Goal: Information Seeking & Learning: Learn about a topic

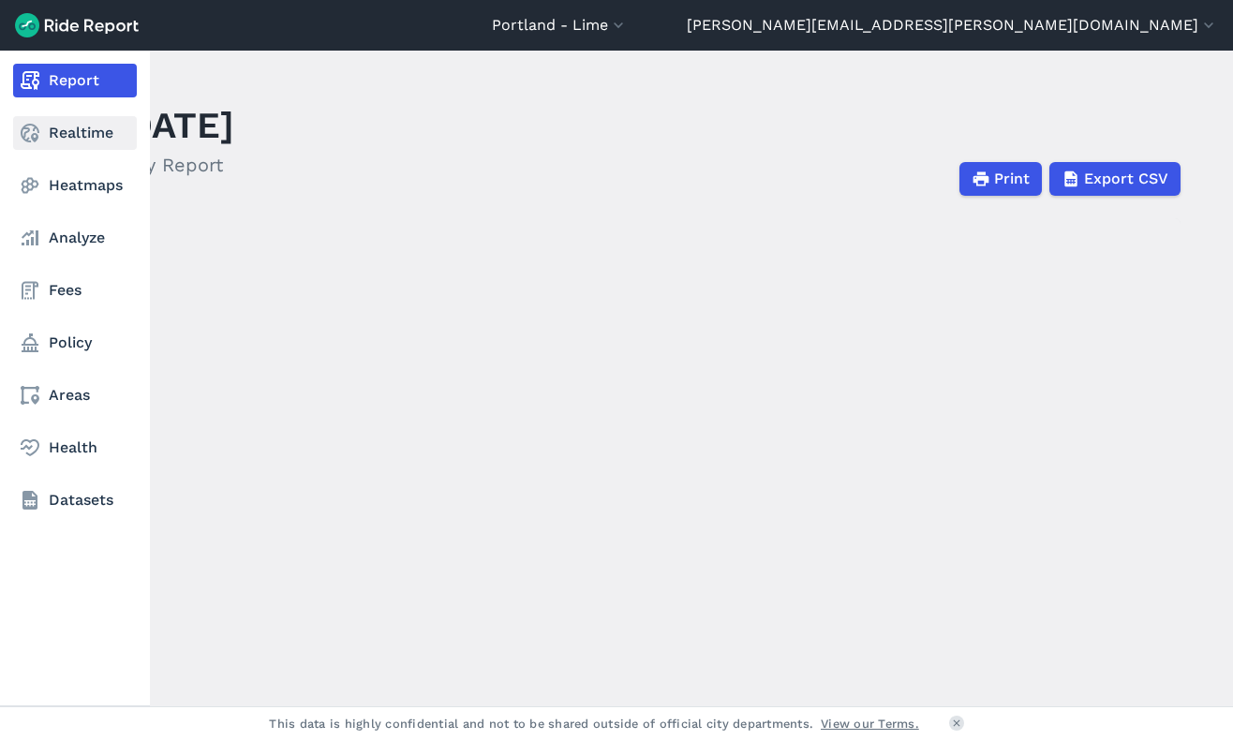
click at [68, 127] on link "Realtime" at bounding box center [75, 133] width 124 height 34
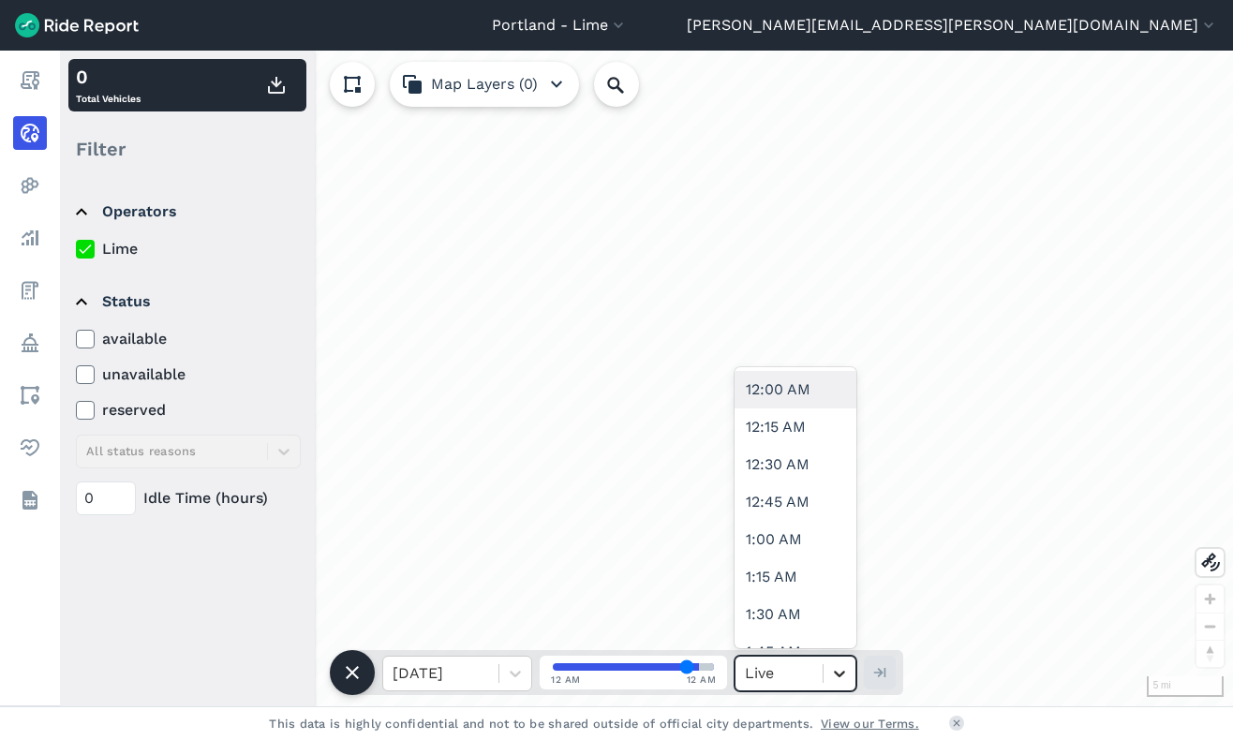
click at [844, 681] on icon at bounding box center [839, 673] width 19 height 19
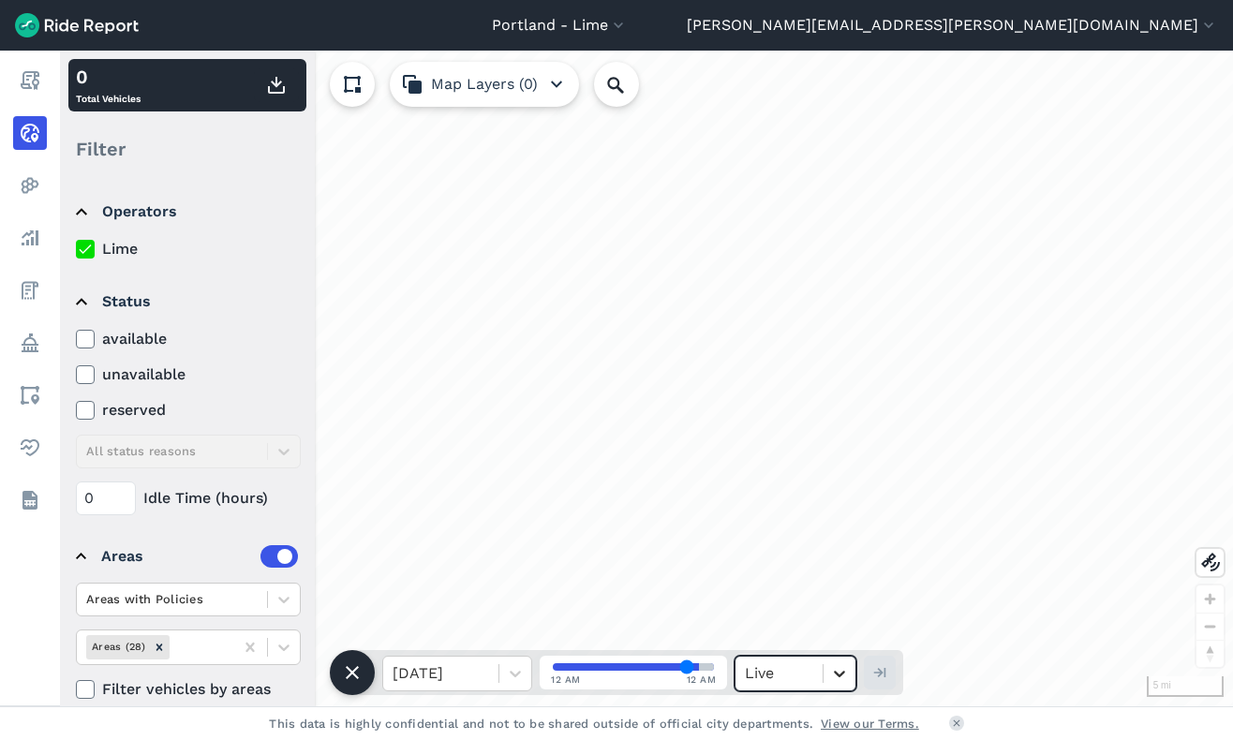
click at [844, 681] on icon at bounding box center [839, 673] width 19 height 19
type input "83"
drag, startPoint x: 692, startPoint y: 666, endPoint x: 704, endPoint y: 666, distance: 12.2
click at [704, 666] on input "range" at bounding box center [633, 666] width 161 height 7
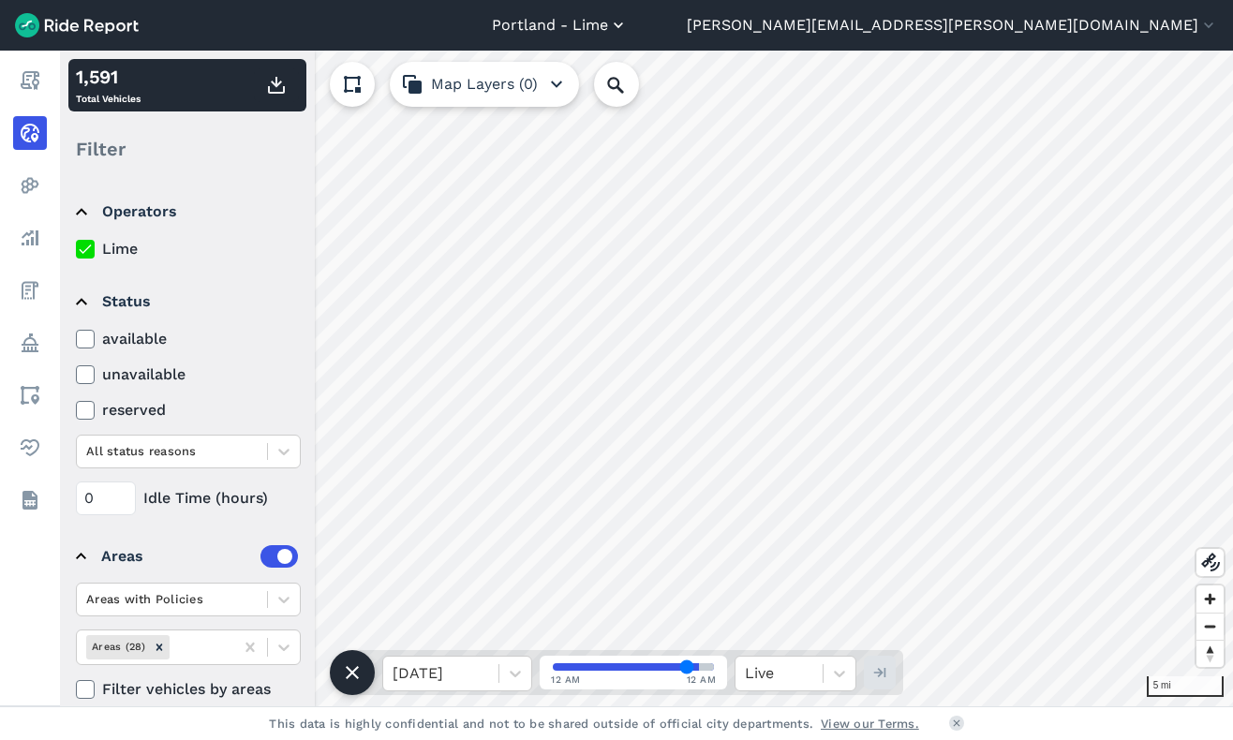
click at [628, 16] on button "Portland - Lime" at bounding box center [560, 25] width 136 height 22
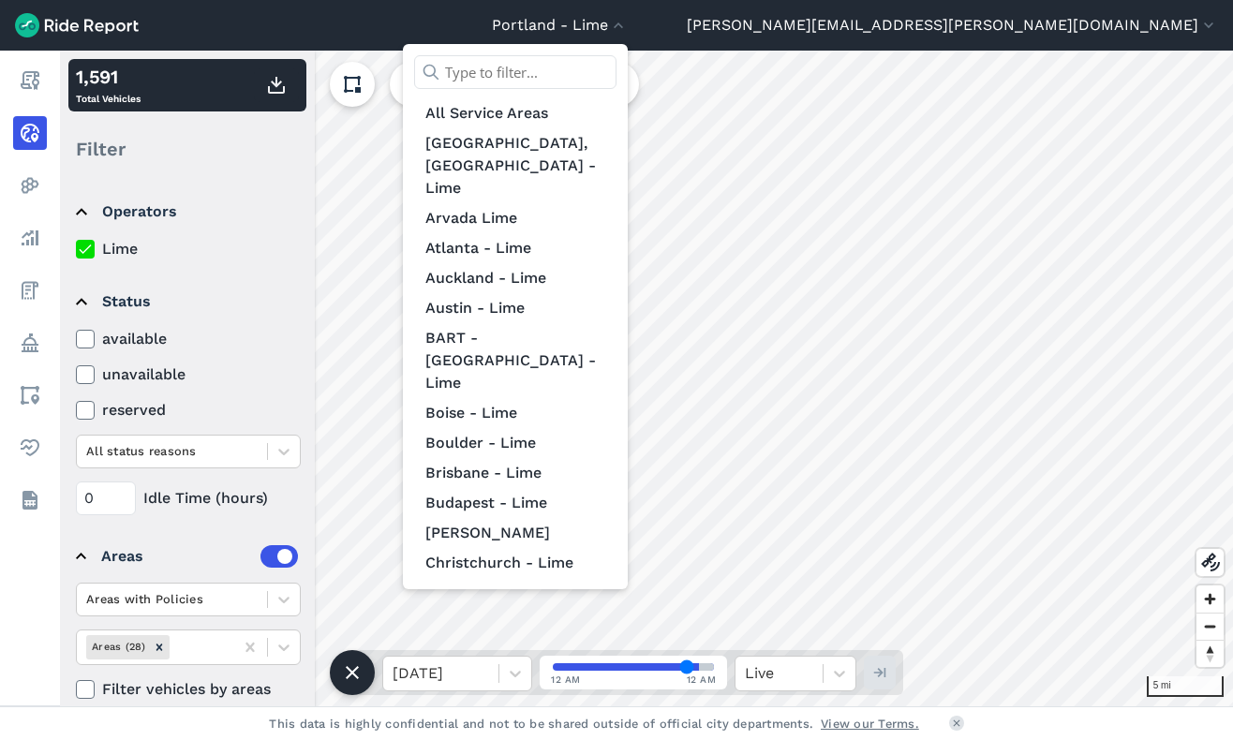
click at [617, 71] on input "text" at bounding box center [515, 72] width 202 height 34
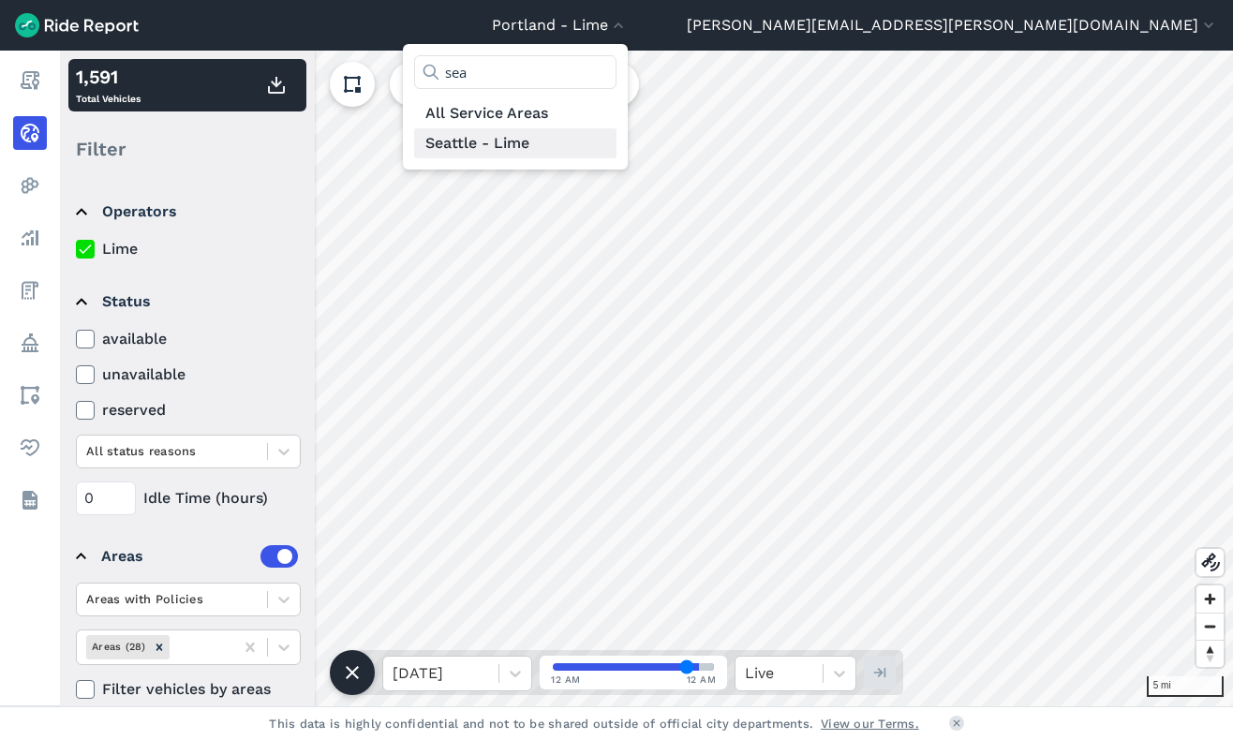
type input "sea"
click at [617, 141] on link "Seattle - Lime" at bounding box center [515, 143] width 202 height 30
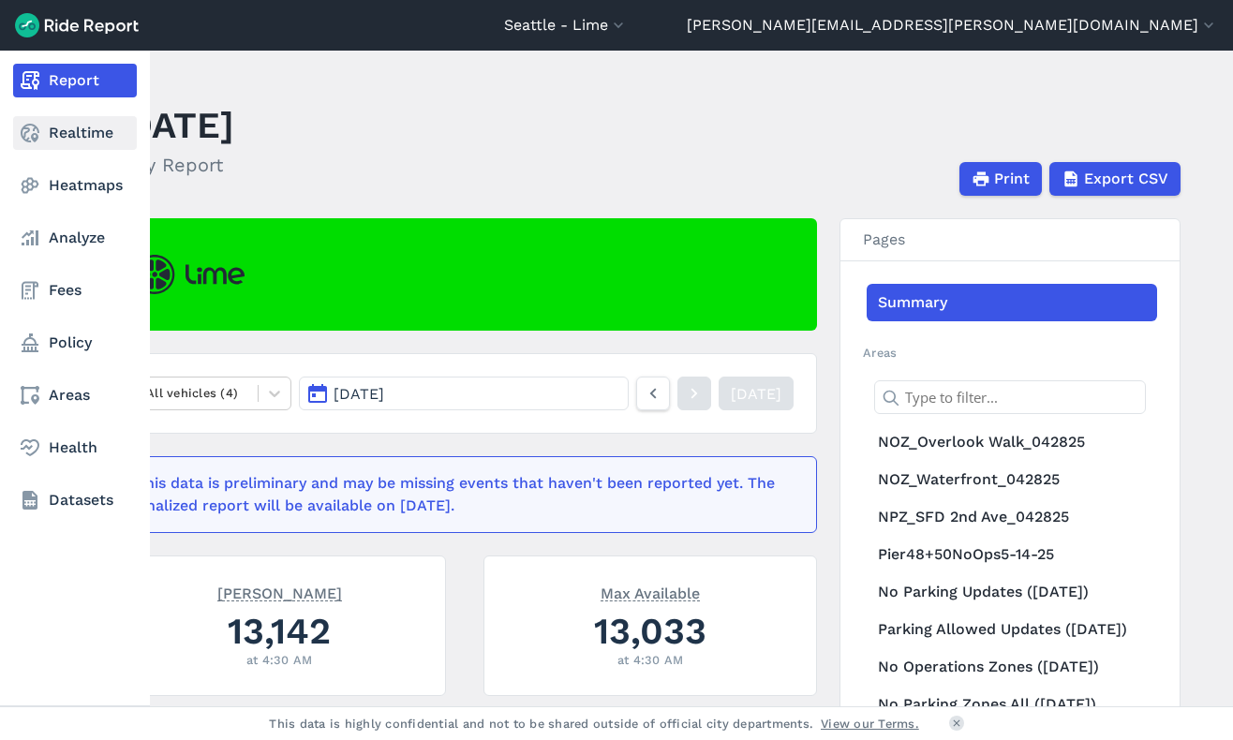
click at [77, 131] on link "Realtime" at bounding box center [75, 133] width 124 height 34
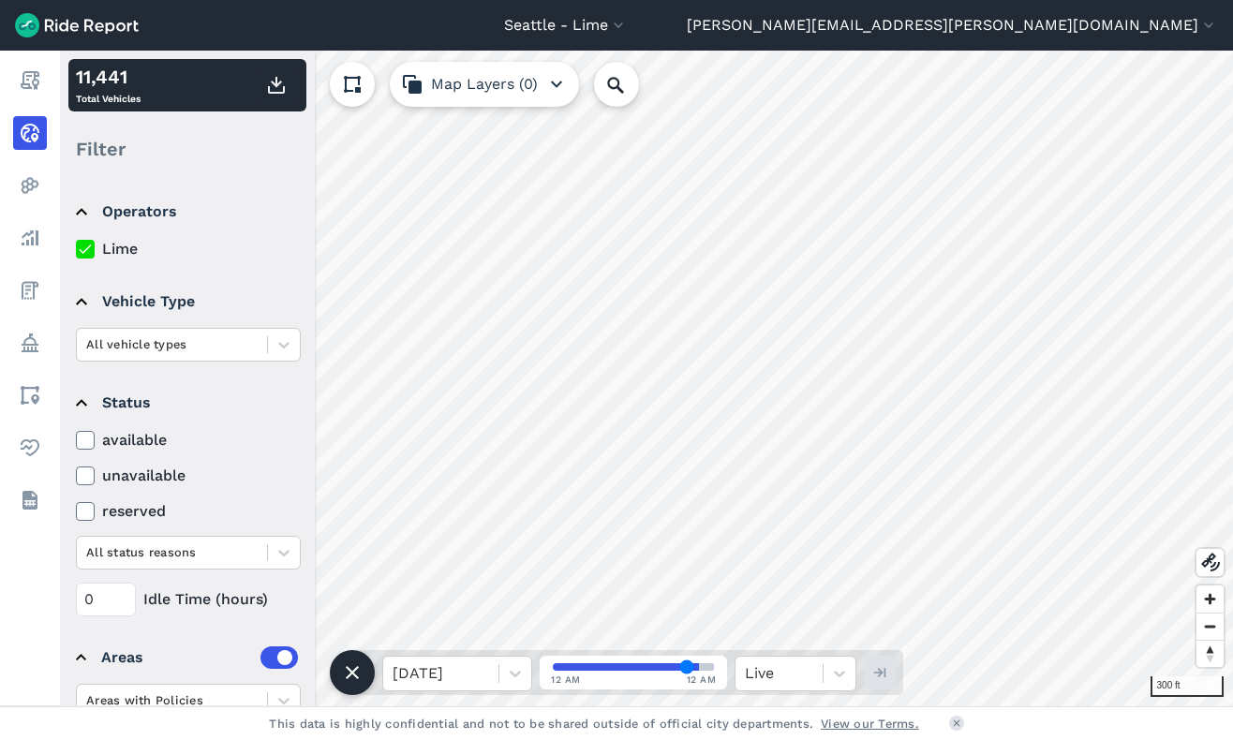
click at [654, 672] on div "300 ft 11,441 Total Vehicles Filter Operators Lime Vehicle Type All vehicle typ…" at bounding box center [646, 379] width 1173 height 656
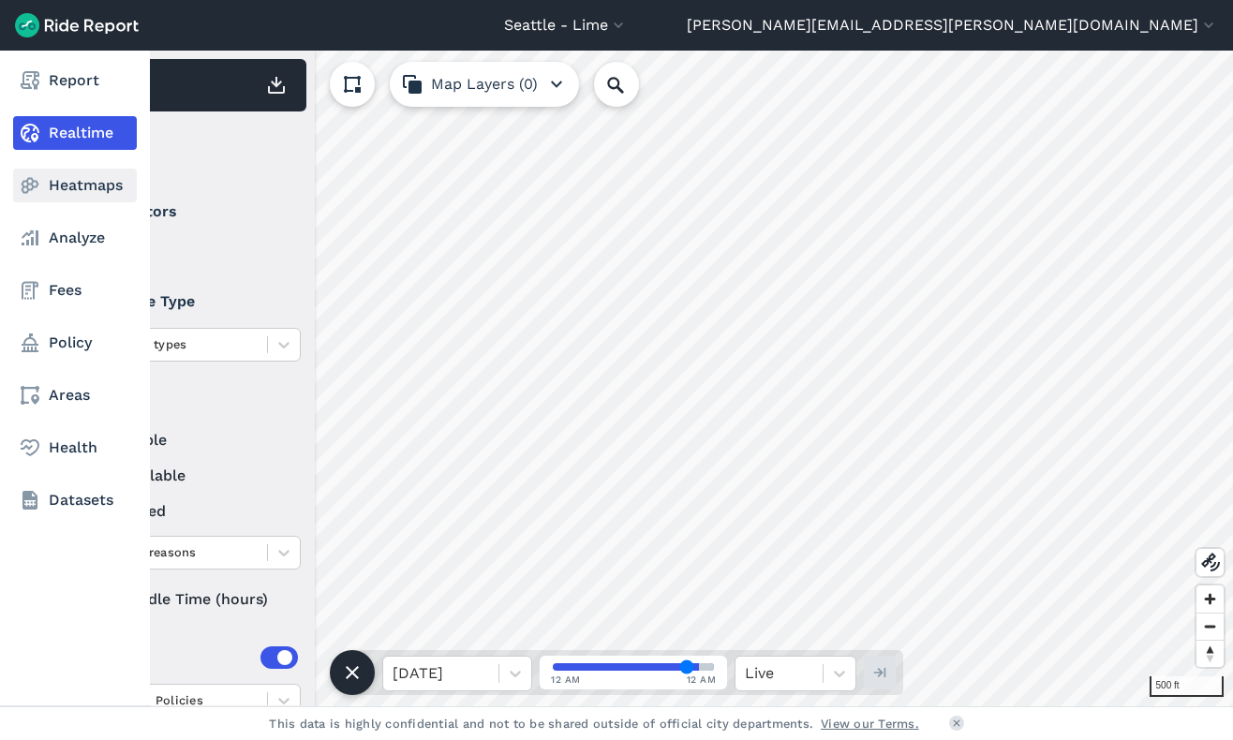
click at [38, 187] on icon at bounding box center [30, 185] width 22 height 22
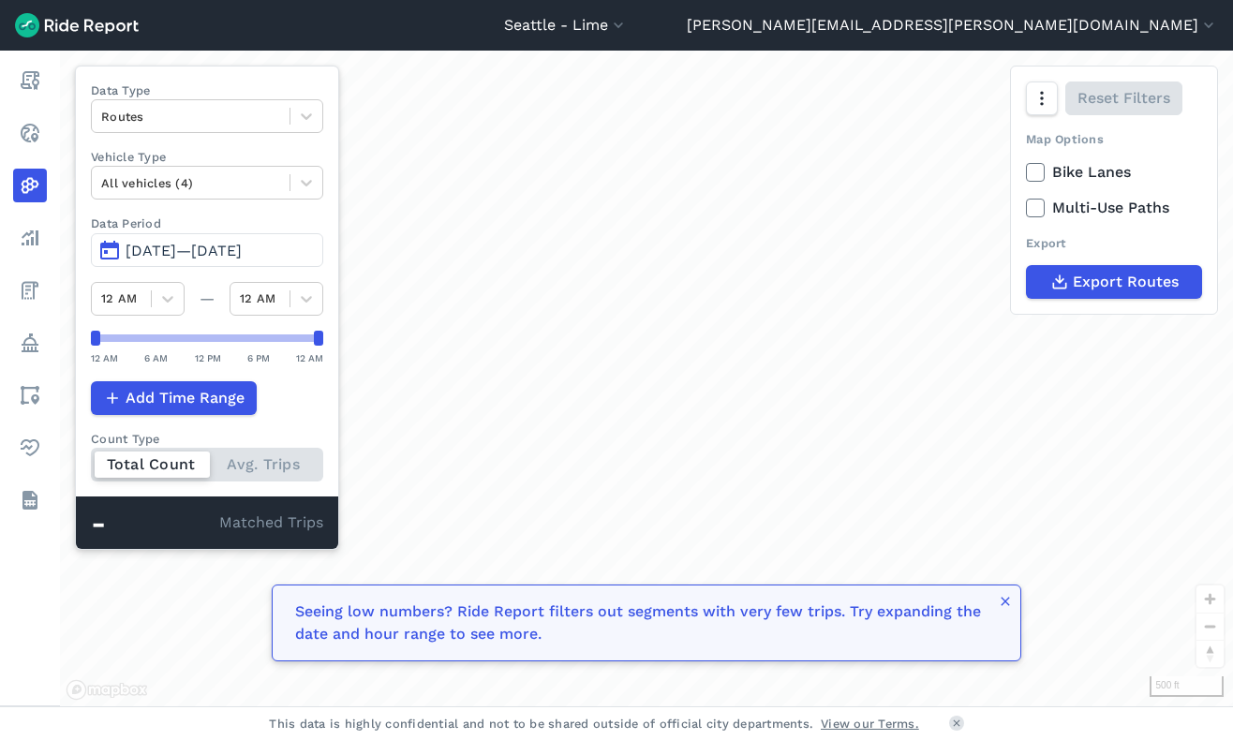
click at [106, 253] on button "Jul 4, 2025—Oct 2, 2025" at bounding box center [207, 250] width 232 height 34
click at [171, 251] on span "Jul 4, 2025—Sep 29, 2025" at bounding box center [184, 251] width 116 height 18
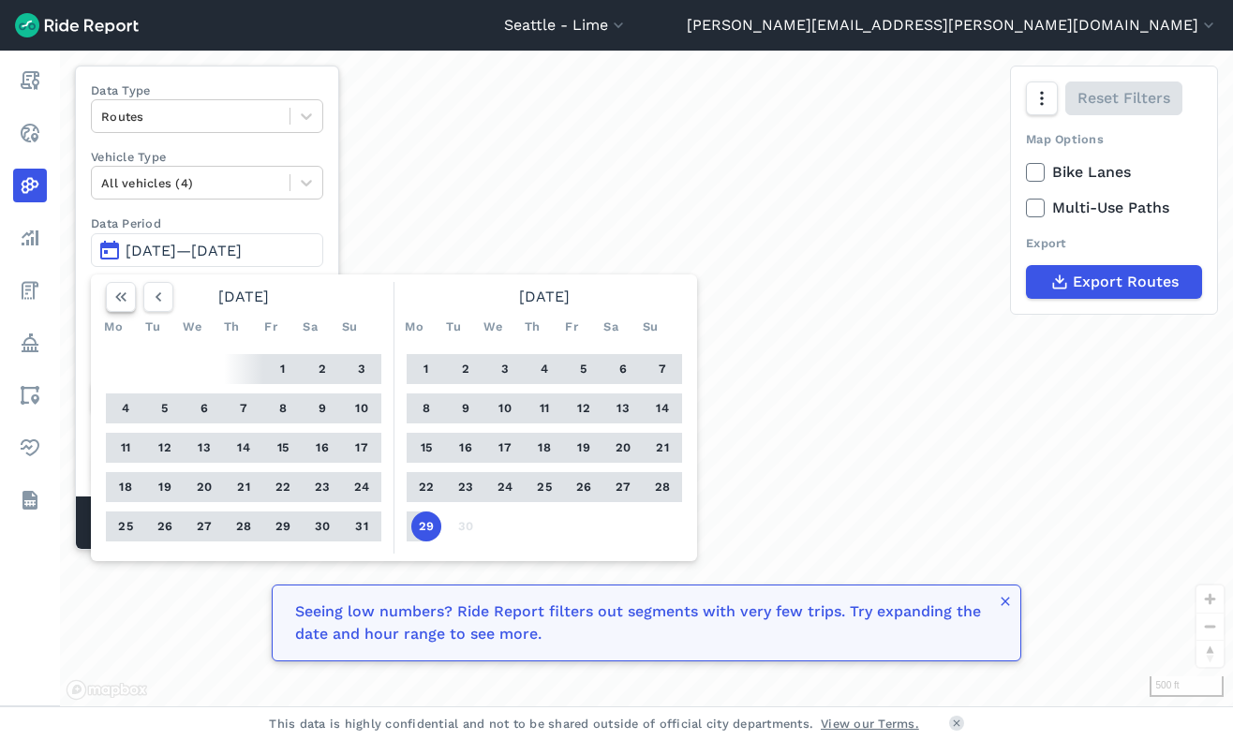
click at [115, 299] on icon "button" at bounding box center [121, 297] width 19 height 19
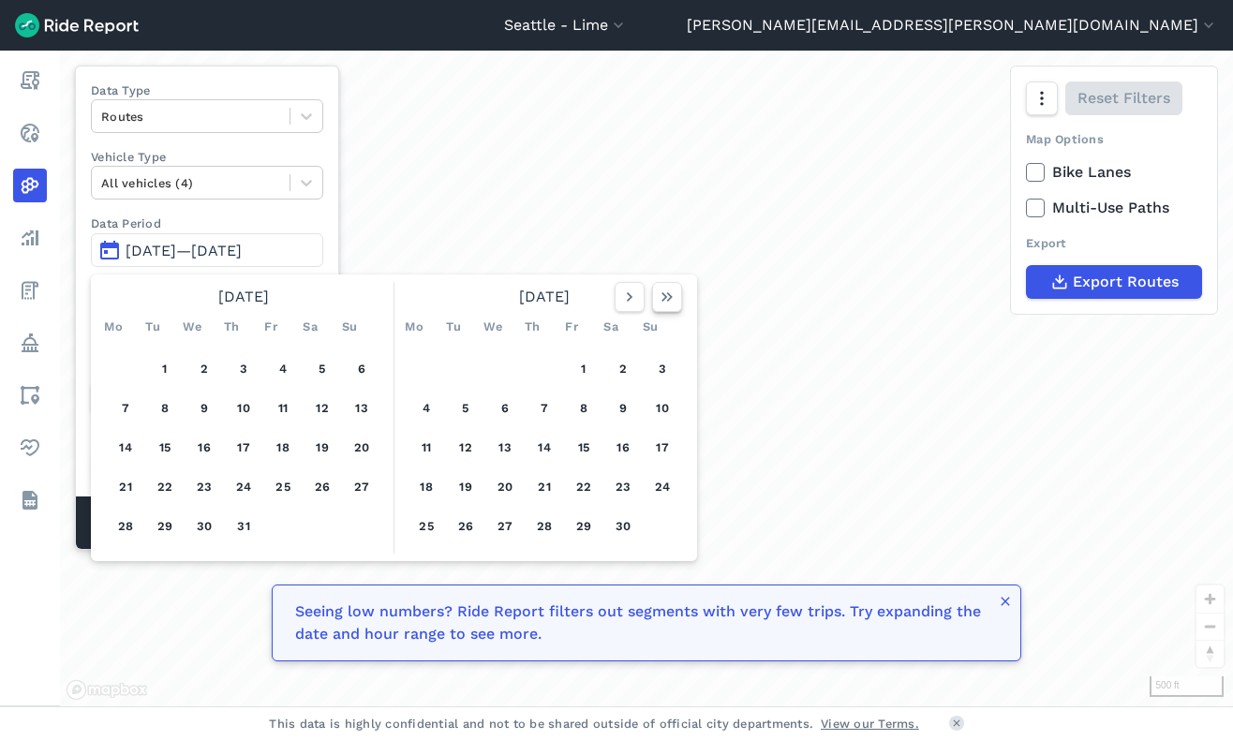
click at [663, 303] on icon "button" at bounding box center [667, 297] width 19 height 19
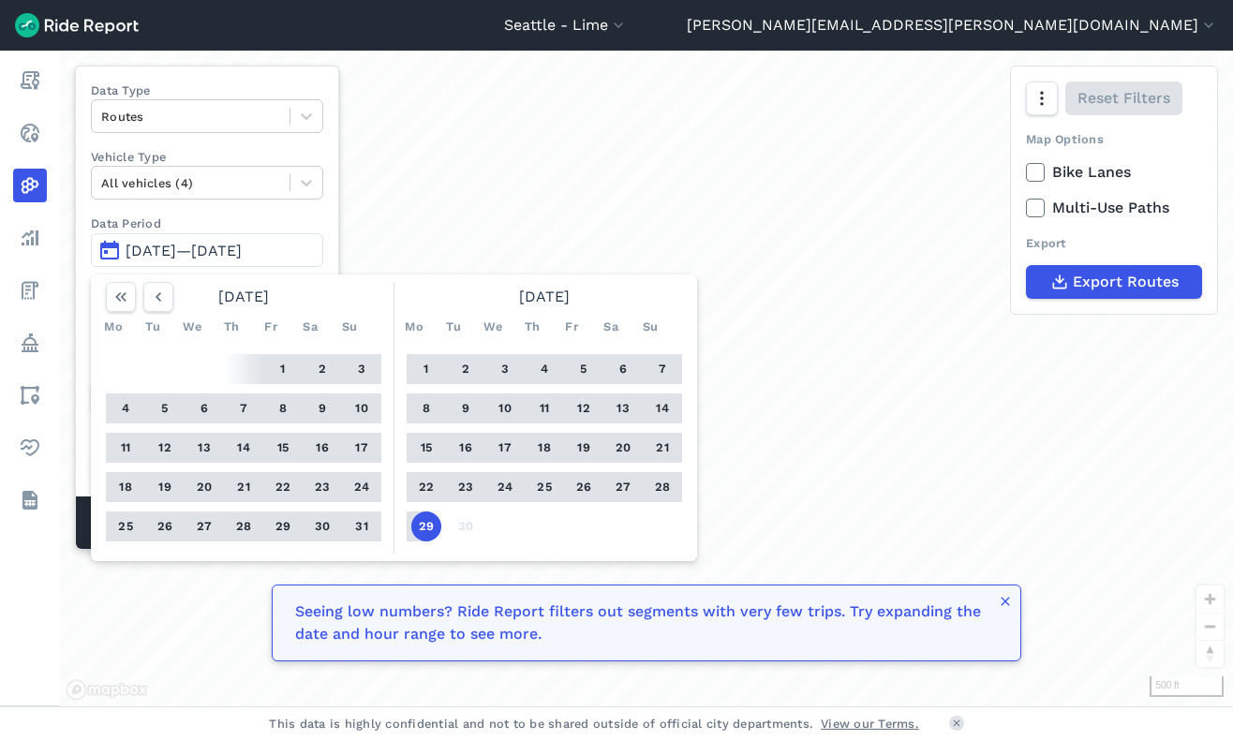
click at [594, 291] on div "September 2025" at bounding box center [544, 297] width 290 height 30
click at [417, 485] on button "22" at bounding box center [426, 487] width 30 height 30
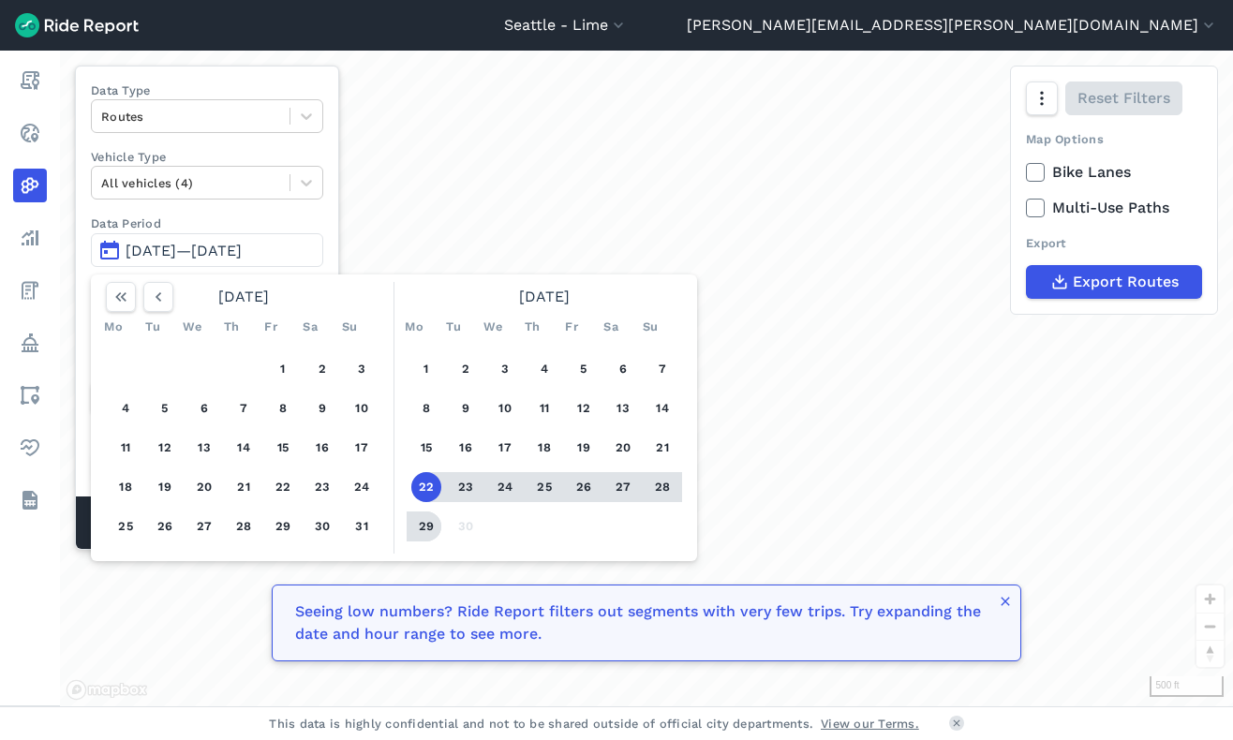
click at [424, 529] on button "29" at bounding box center [426, 527] width 30 height 30
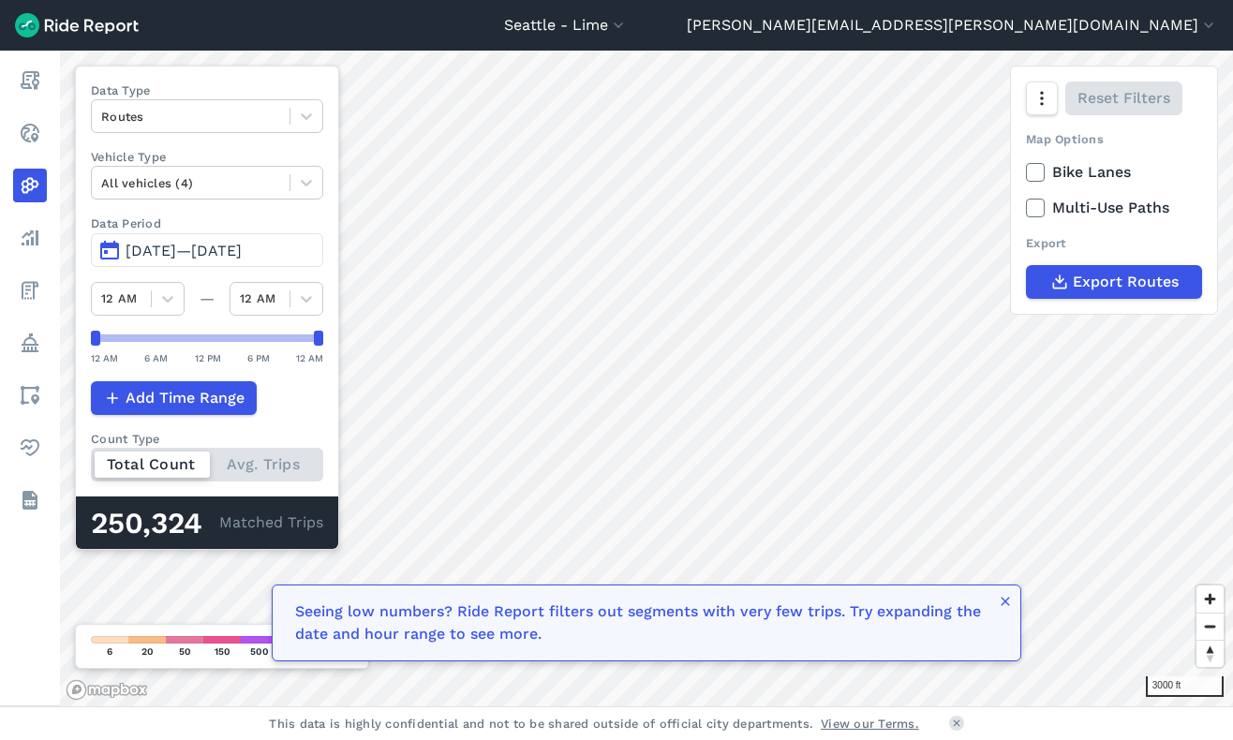
click at [598, 49] on div "Seattle - Lime All Service Areas Arlington, VA - Lime Arvada Lime Atlanta - Lim…" at bounding box center [616, 370] width 1233 height 740
click at [242, 253] on span "Sep 22, 2025—Sep 29, 2025" at bounding box center [184, 251] width 116 height 18
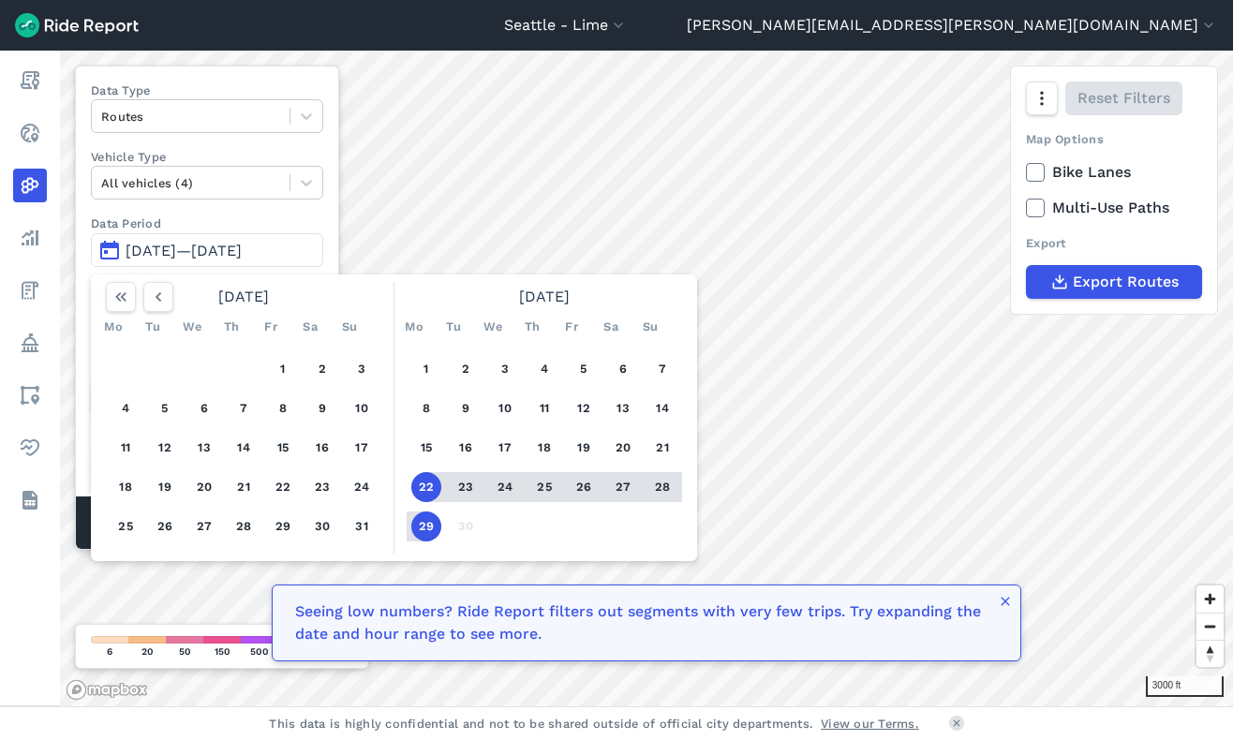
click at [242, 252] on span "Sep 22, 2025—Sep 29, 2025" at bounding box center [184, 251] width 116 height 18
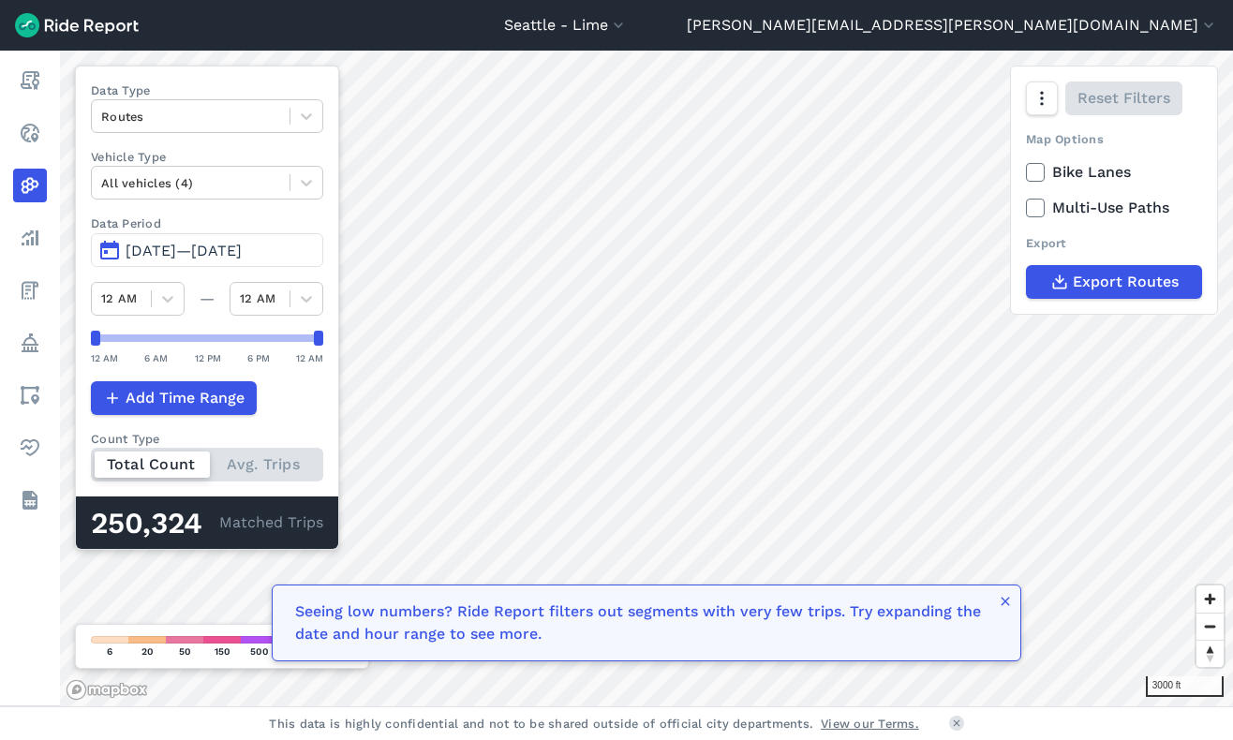
click at [261, 464] on div "Total Count Avg. Trips" at bounding box center [207, 465] width 232 height 34
click at [91, 460] on input "Count Type Total Count Avg. Trips" at bounding box center [91, 454] width 0 height 12
click at [180, 463] on div "Total Count Avg. Trips" at bounding box center [207, 465] width 232 height 34
click at [91, 460] on input "Count Type Total Count Avg. Trips" at bounding box center [91, 454] width 0 height 12
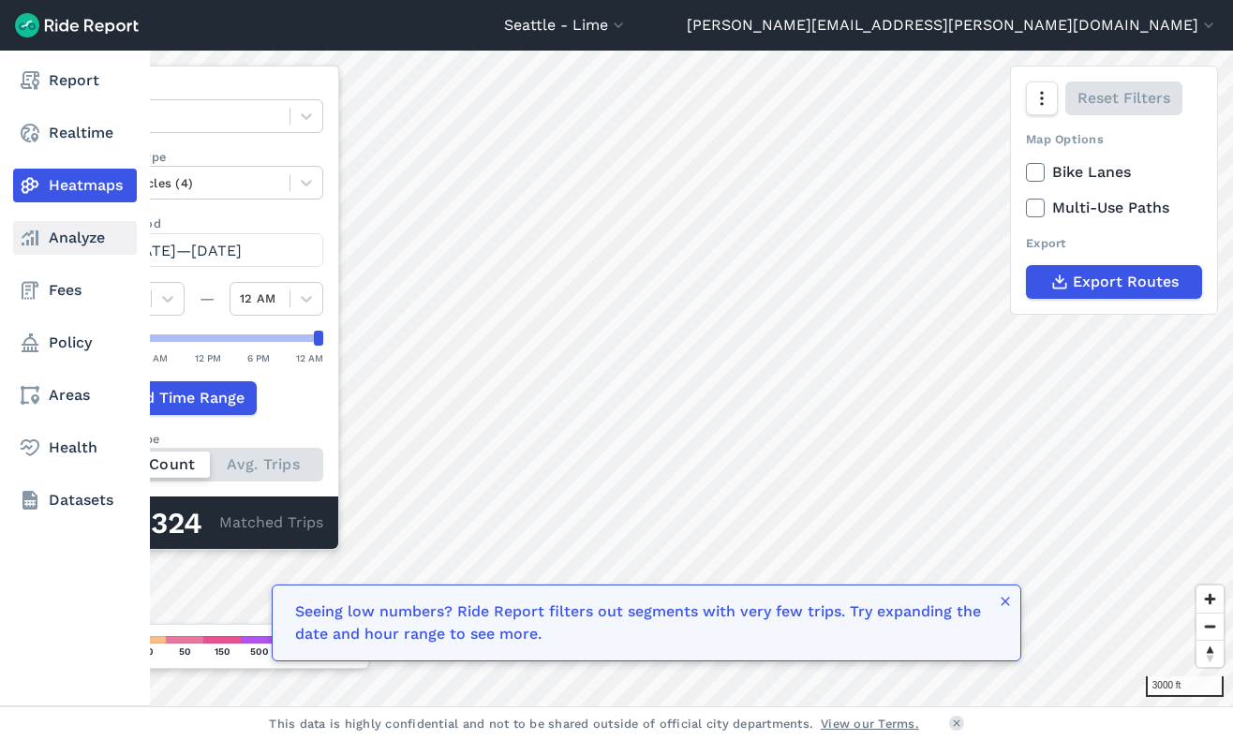
click at [75, 246] on link "Analyze" at bounding box center [75, 238] width 124 height 34
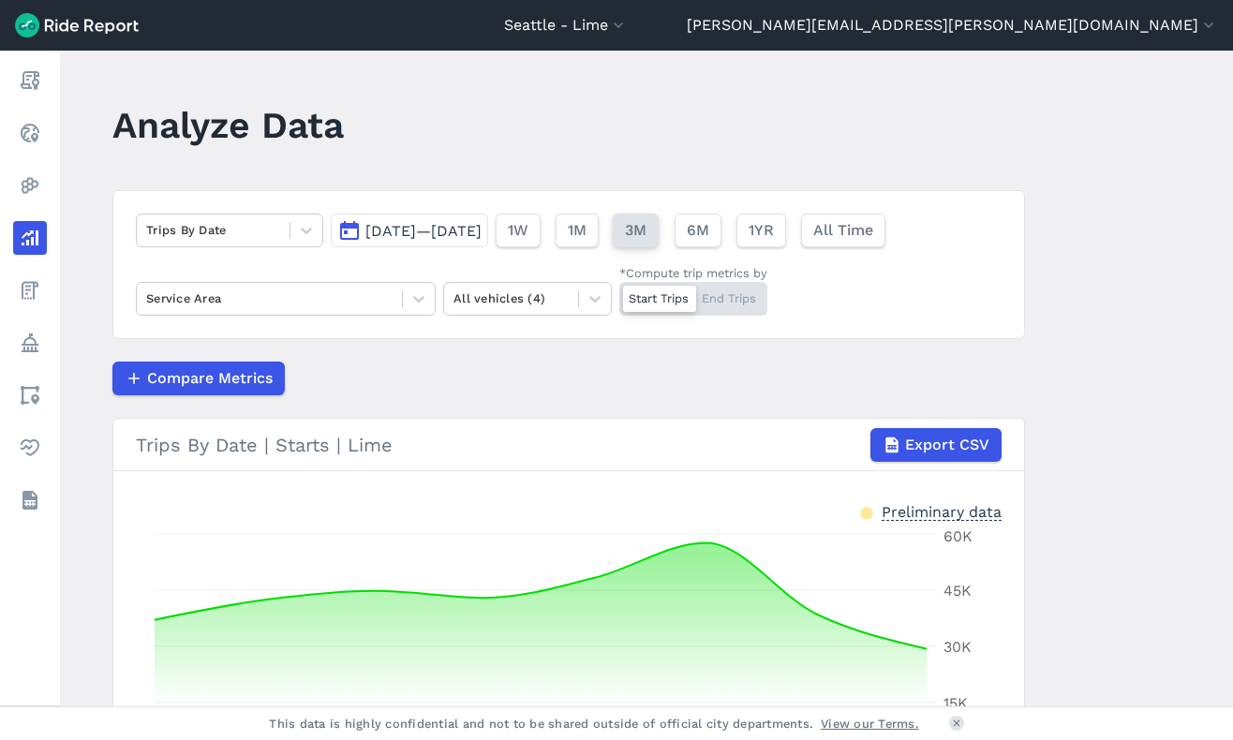
click at [647, 229] on span "3M" at bounding box center [636, 230] width 22 height 22
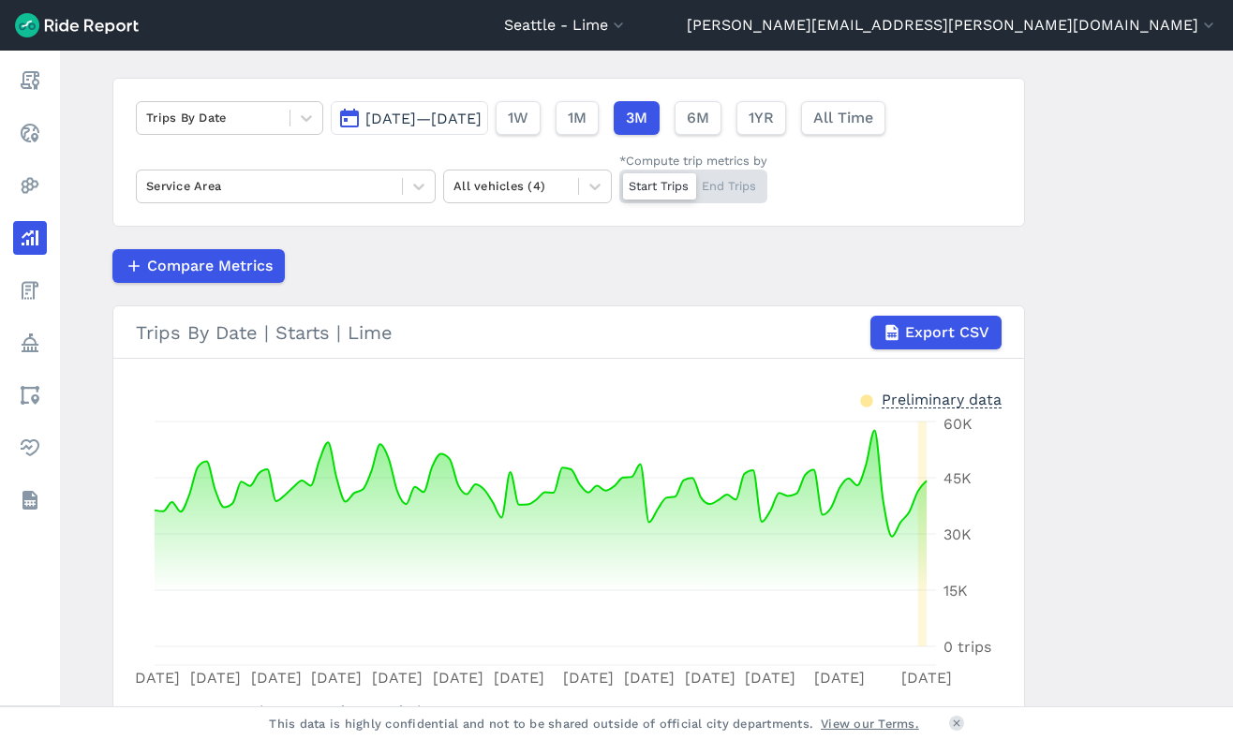
scroll to position [110, 0]
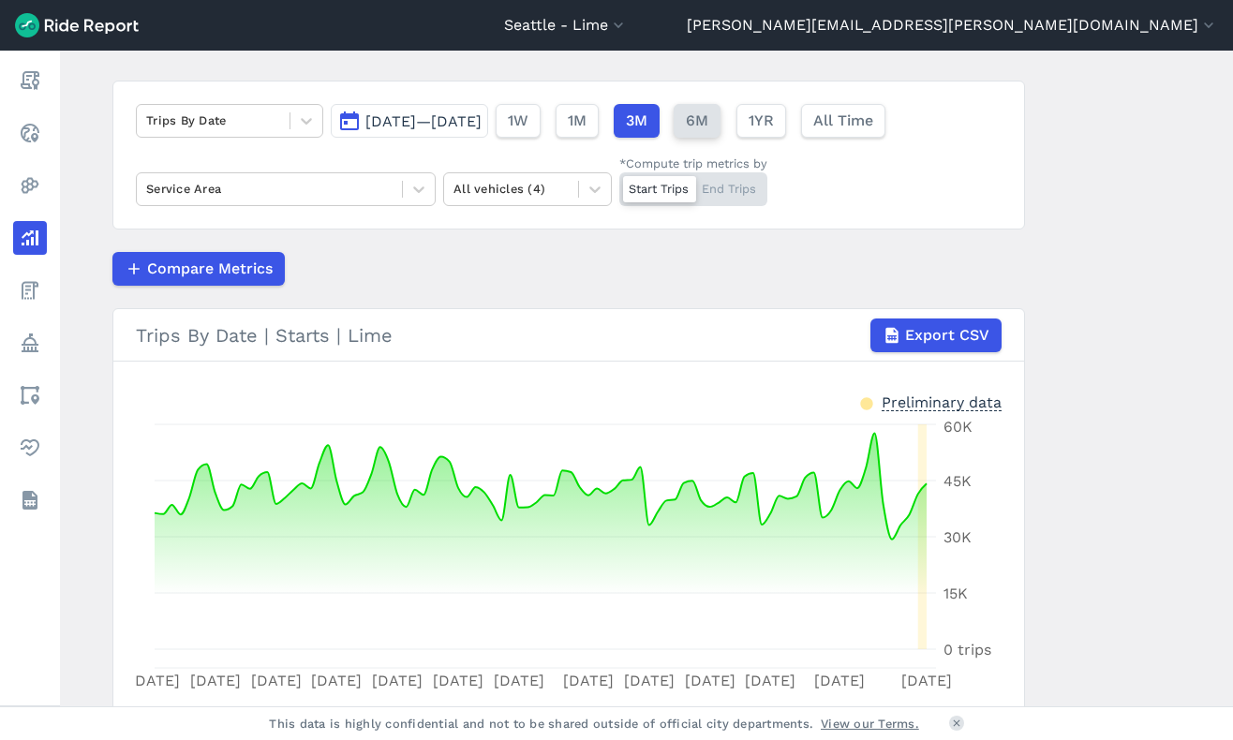
click at [708, 121] on span "6M" at bounding box center [697, 121] width 22 height 22
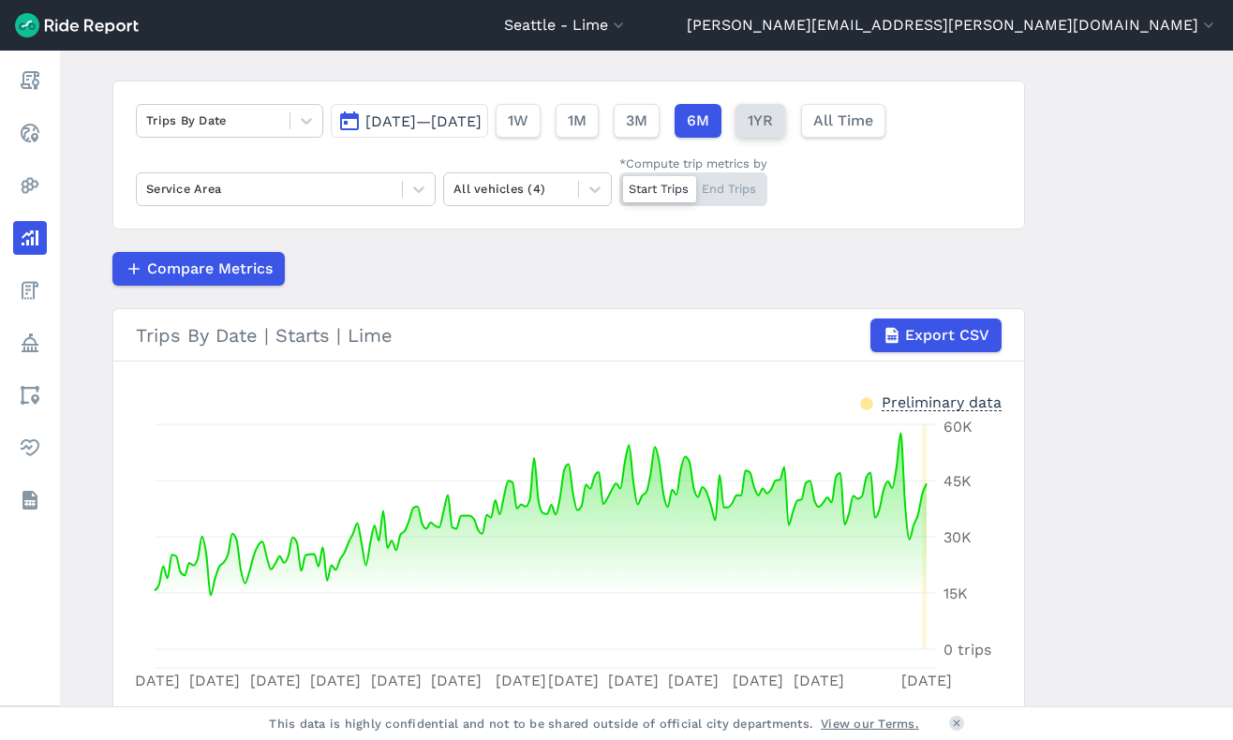
click at [785, 125] on button "1YR" at bounding box center [761, 121] width 50 height 34
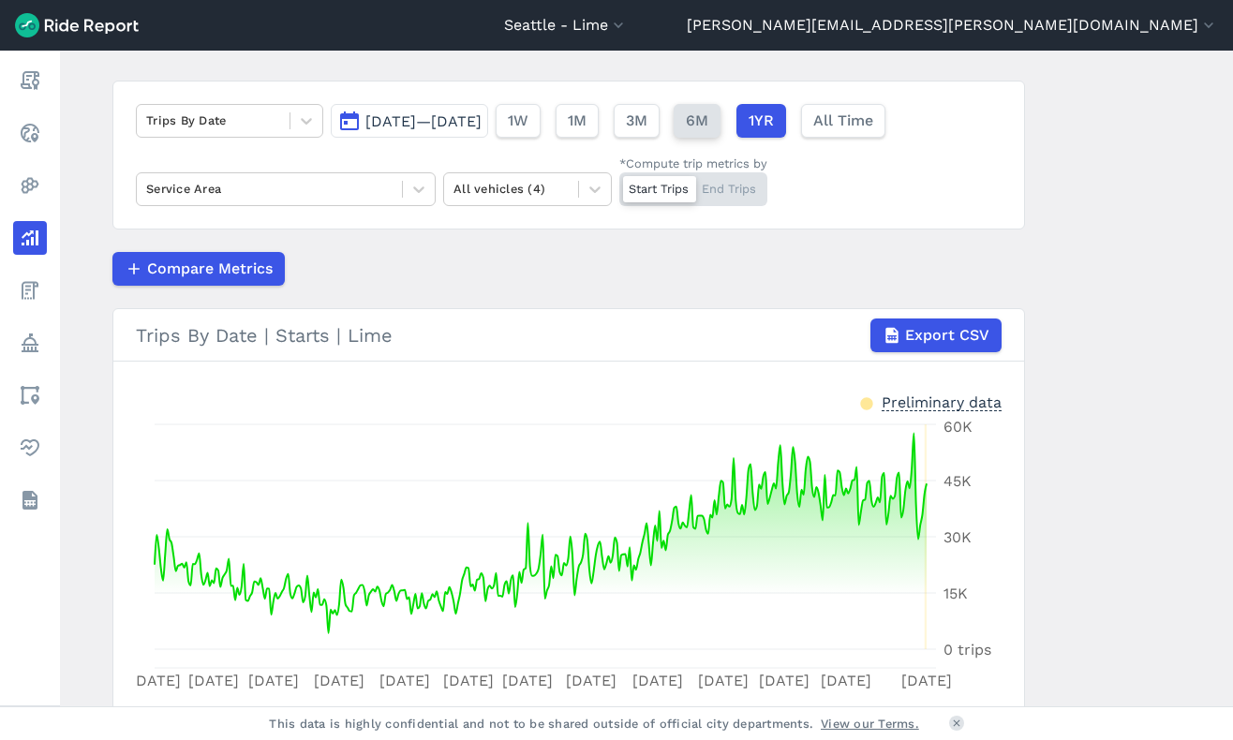
click at [708, 125] on span "6M" at bounding box center [697, 121] width 22 height 22
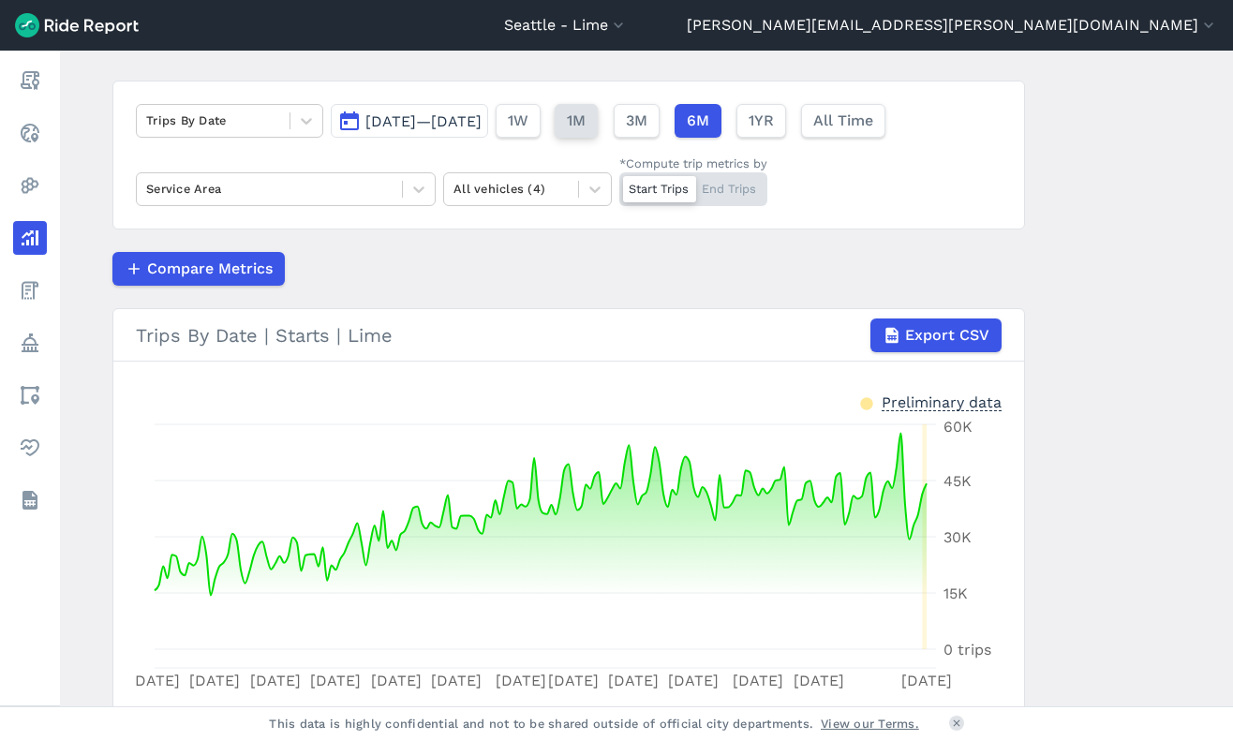
click at [586, 125] on span "1M" at bounding box center [576, 121] width 19 height 22
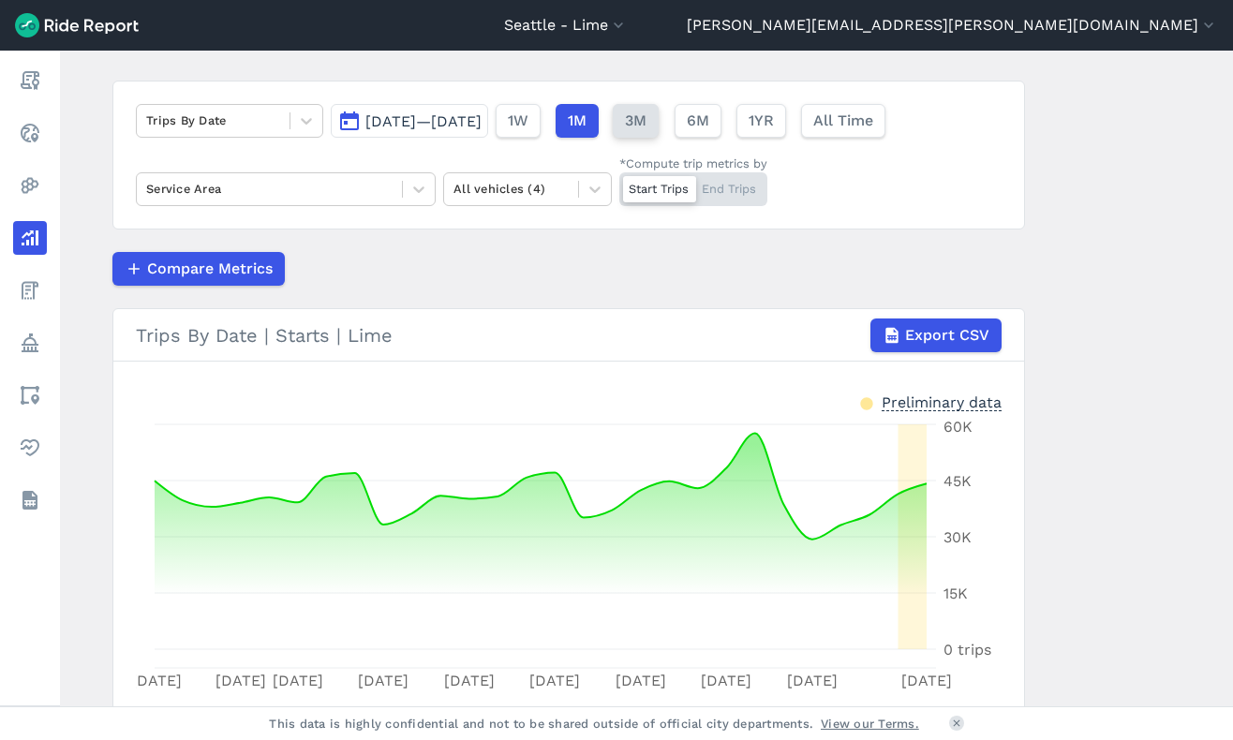
click at [647, 123] on span "3M" at bounding box center [636, 121] width 22 height 22
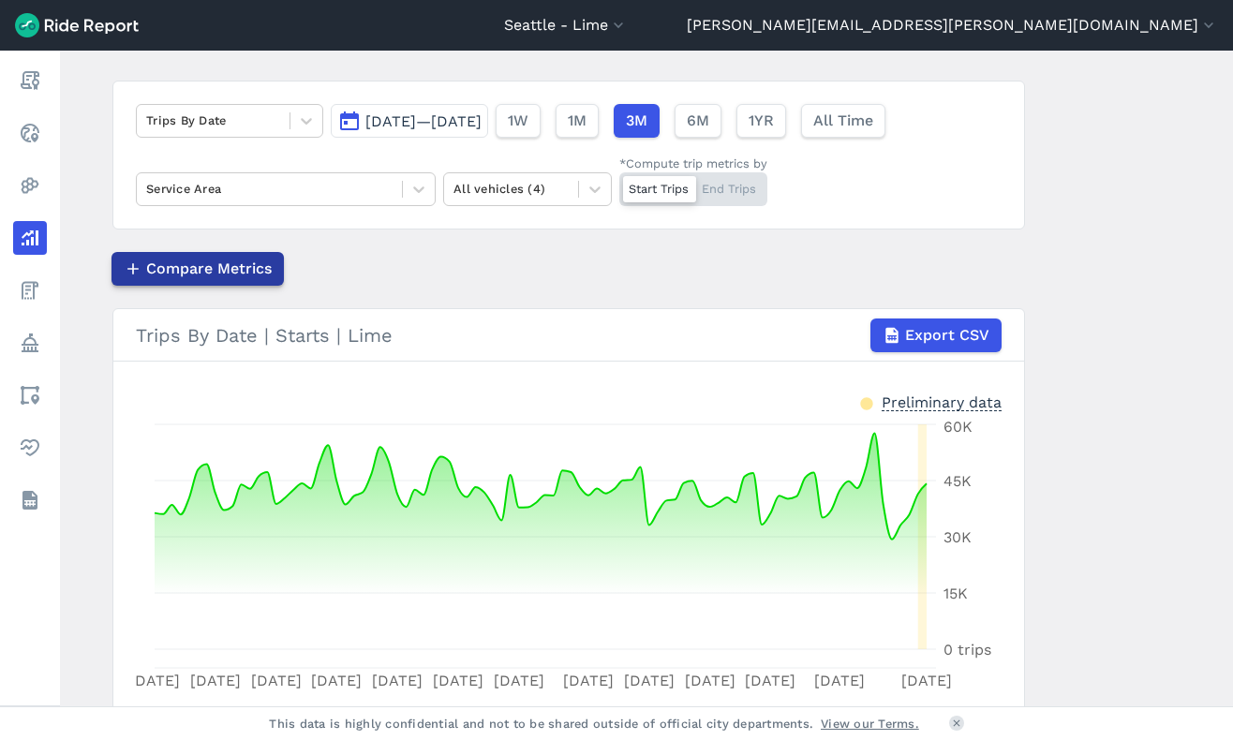
click at [211, 277] on span "Compare Metrics" at bounding box center [209, 269] width 126 height 22
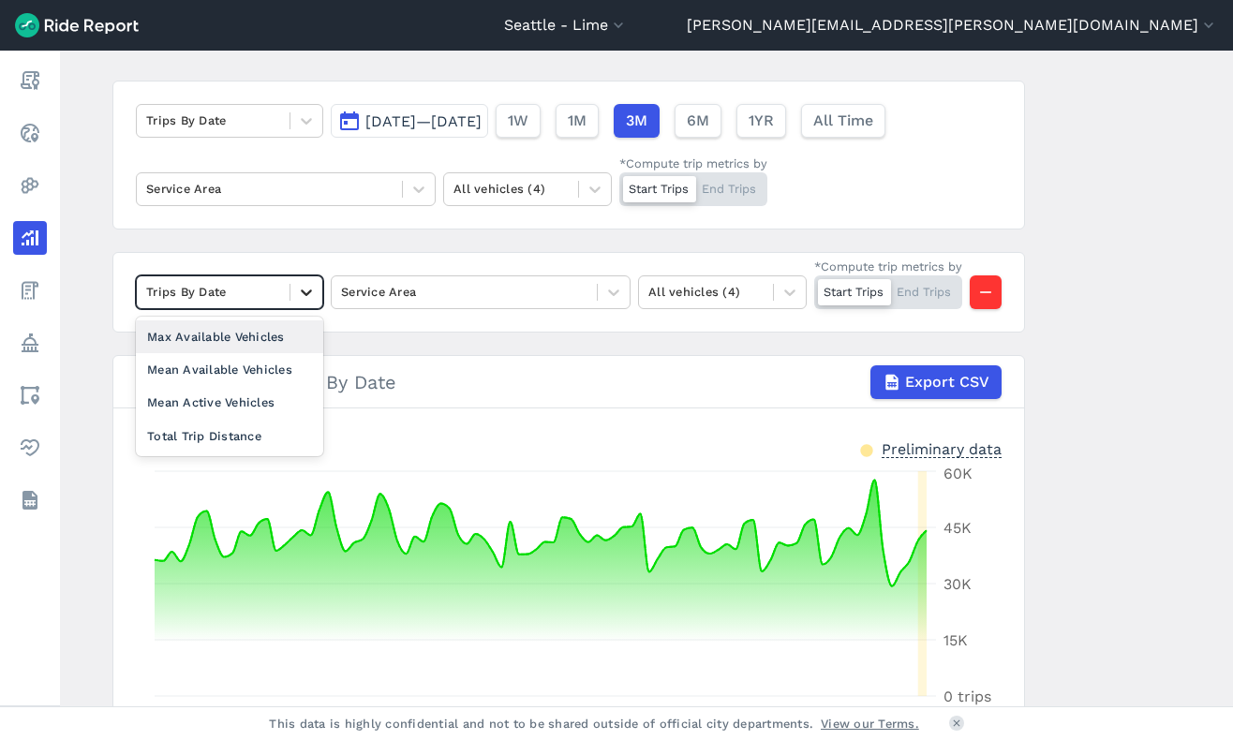
click at [297, 289] on icon at bounding box center [306, 292] width 19 height 19
click at [300, 292] on icon at bounding box center [306, 292] width 19 height 19
click at [291, 290] on div at bounding box center [306, 292] width 32 height 32
click at [265, 339] on div "Max Available Vehicles" at bounding box center [229, 336] width 187 height 33
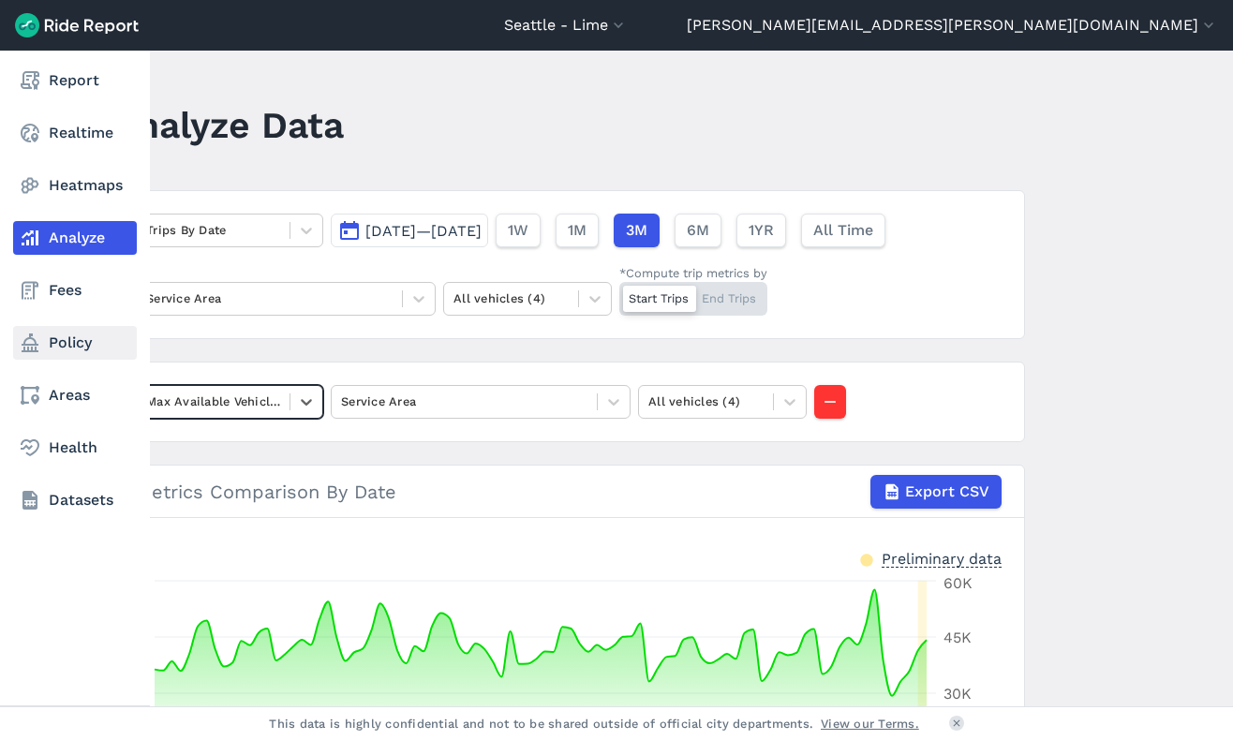
click at [66, 346] on link "Policy" at bounding box center [75, 343] width 124 height 34
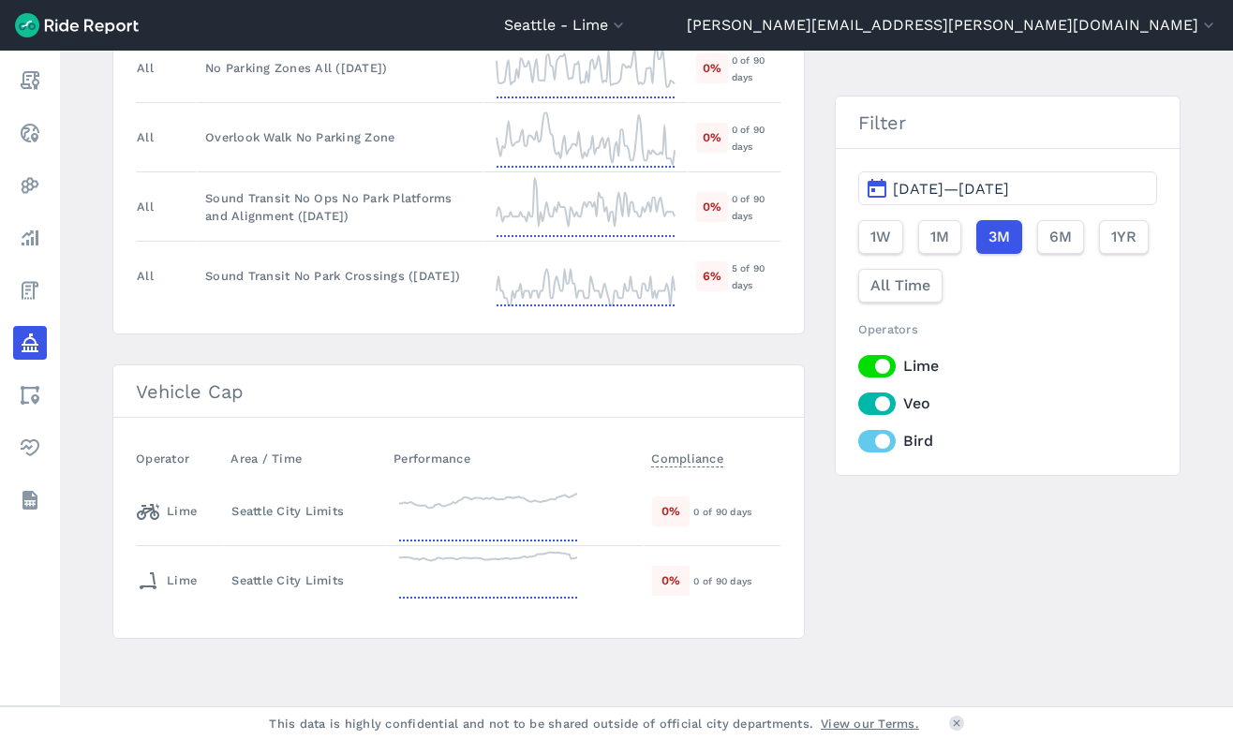
scroll to position [1526, 0]
click at [535, 501] on icon at bounding box center [488, 502] width 178 height 14
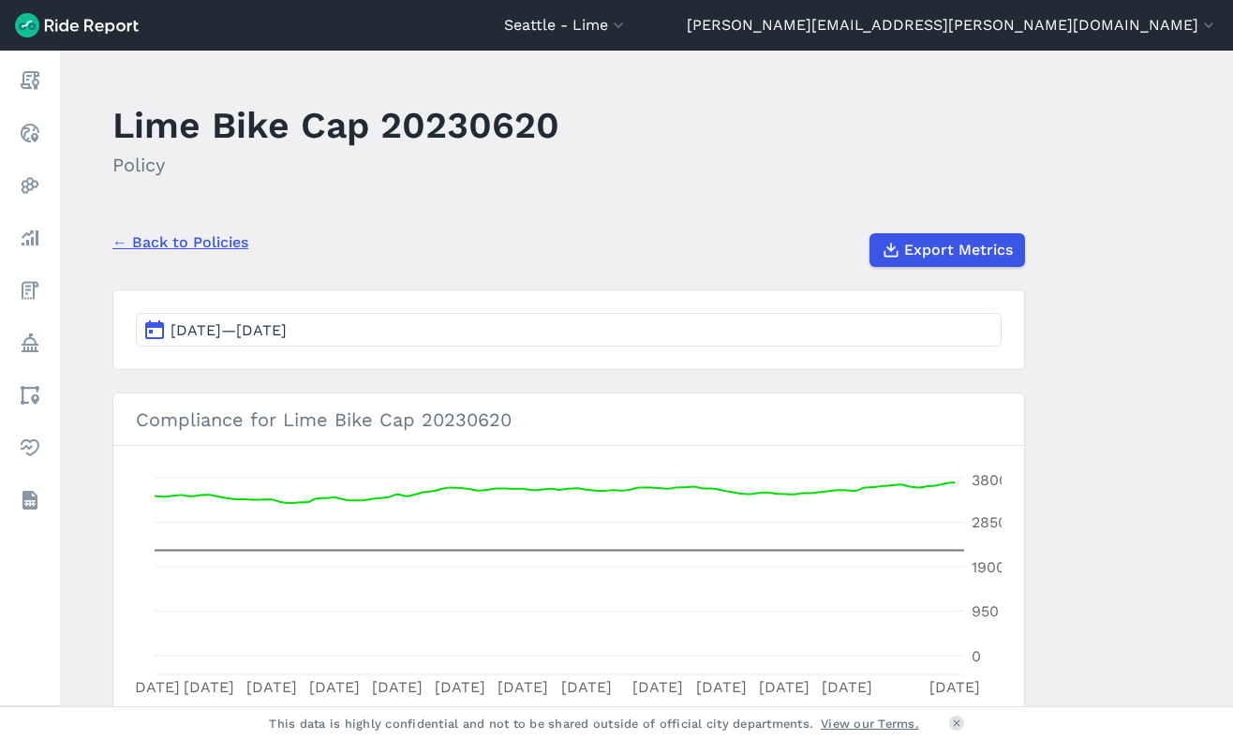
click at [184, 238] on link "← Back to Policies" at bounding box center [180, 242] width 136 height 22
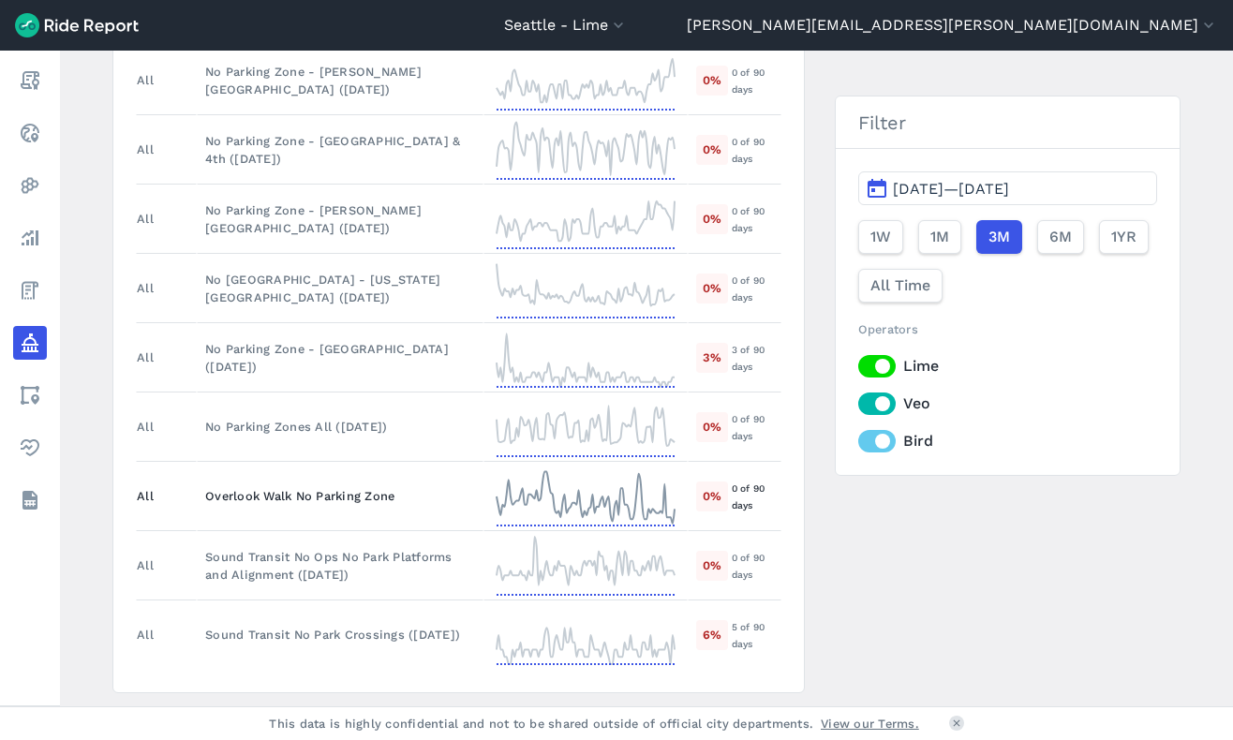
scroll to position [1526, 0]
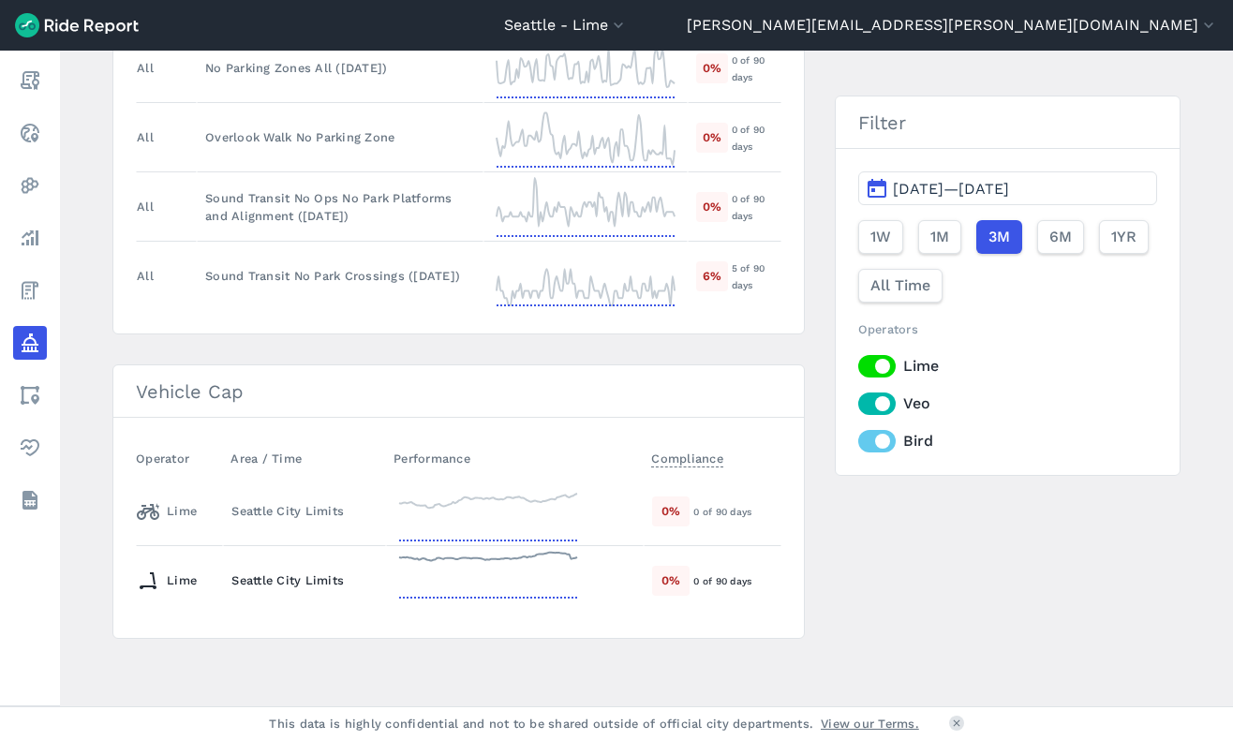
click at [337, 581] on div "Seattle City Limits" at bounding box center [304, 581] width 146 height 18
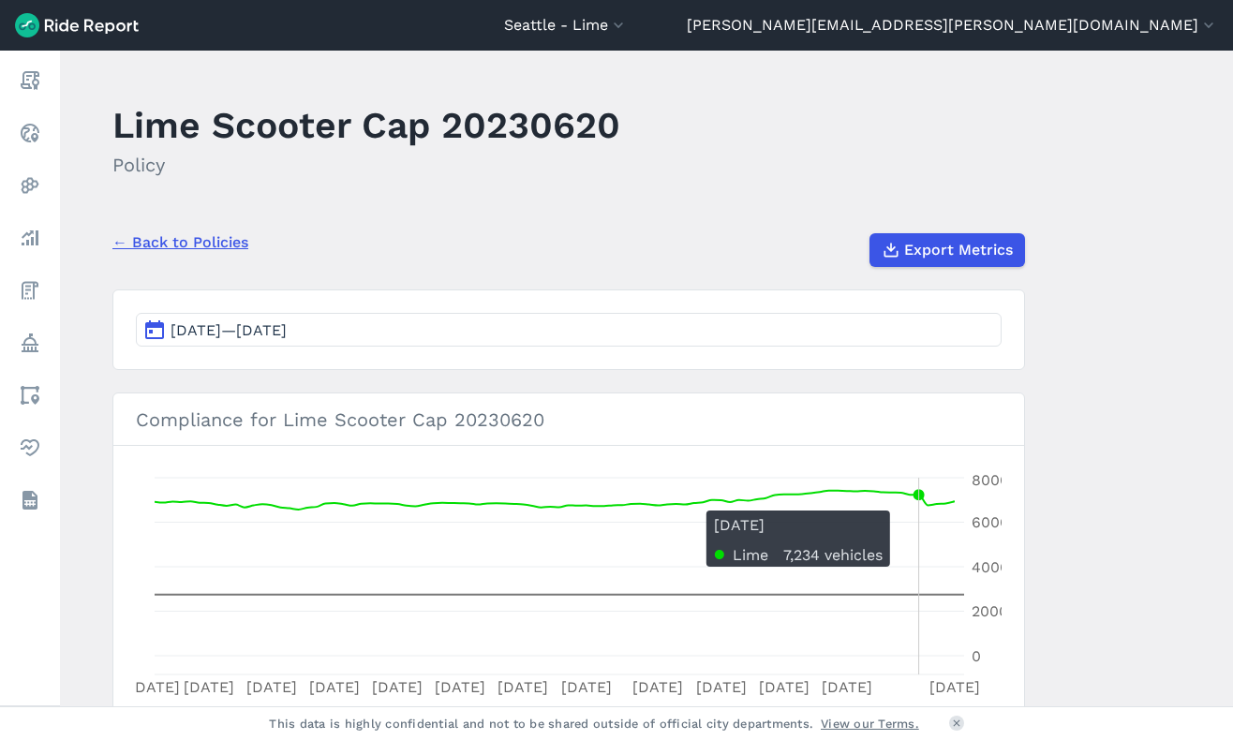
click at [915, 501] on icon "Jul 6 Jul 12 Jul 19 Jul 26 Aug 2 Aug 9 Aug 16 Aug 23 Aug 31 Sep 7 Sep 14 Sep 21…" at bounding box center [569, 586] width 866 height 234
click at [911, 501] on icon "Jul 6 Jul 12 Jul 19 Jul 26 Aug 2 Aug 9 Aug 16 Aug 23 Aug 31 Sep 7 Sep 14 Sep 21…" at bounding box center [569, 586] width 866 height 234
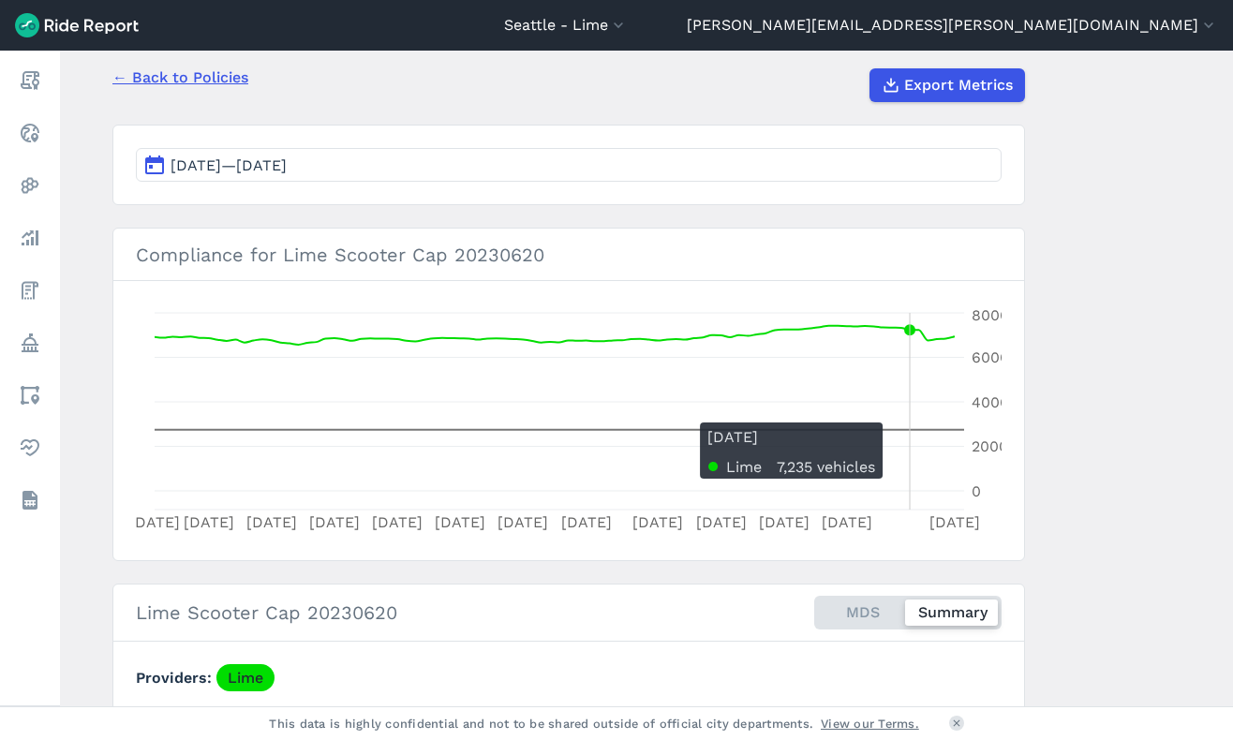
scroll to position [39, 0]
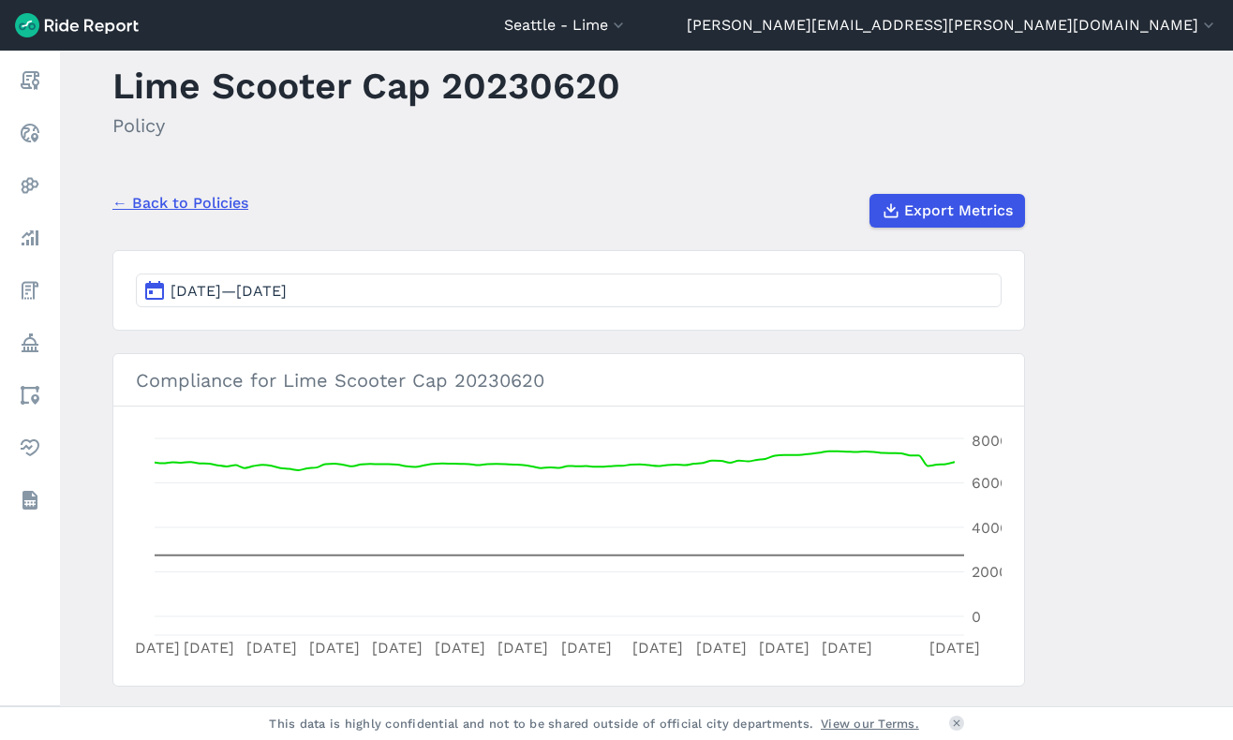
click at [145, 295] on button "Jul 6, 2025—Oct 3, 2025" at bounding box center [569, 291] width 866 height 34
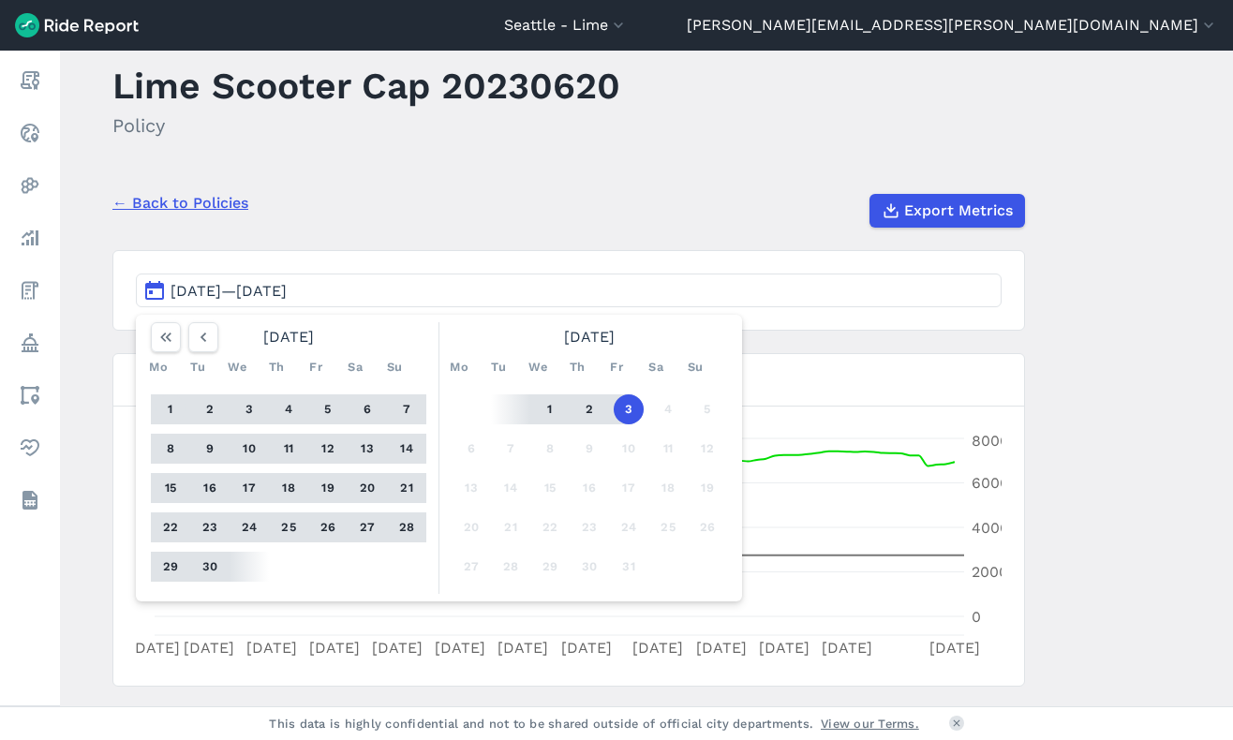
click at [156, 405] on button "1" at bounding box center [171, 410] width 30 height 30
click at [618, 414] on button "3" at bounding box center [629, 410] width 30 height 30
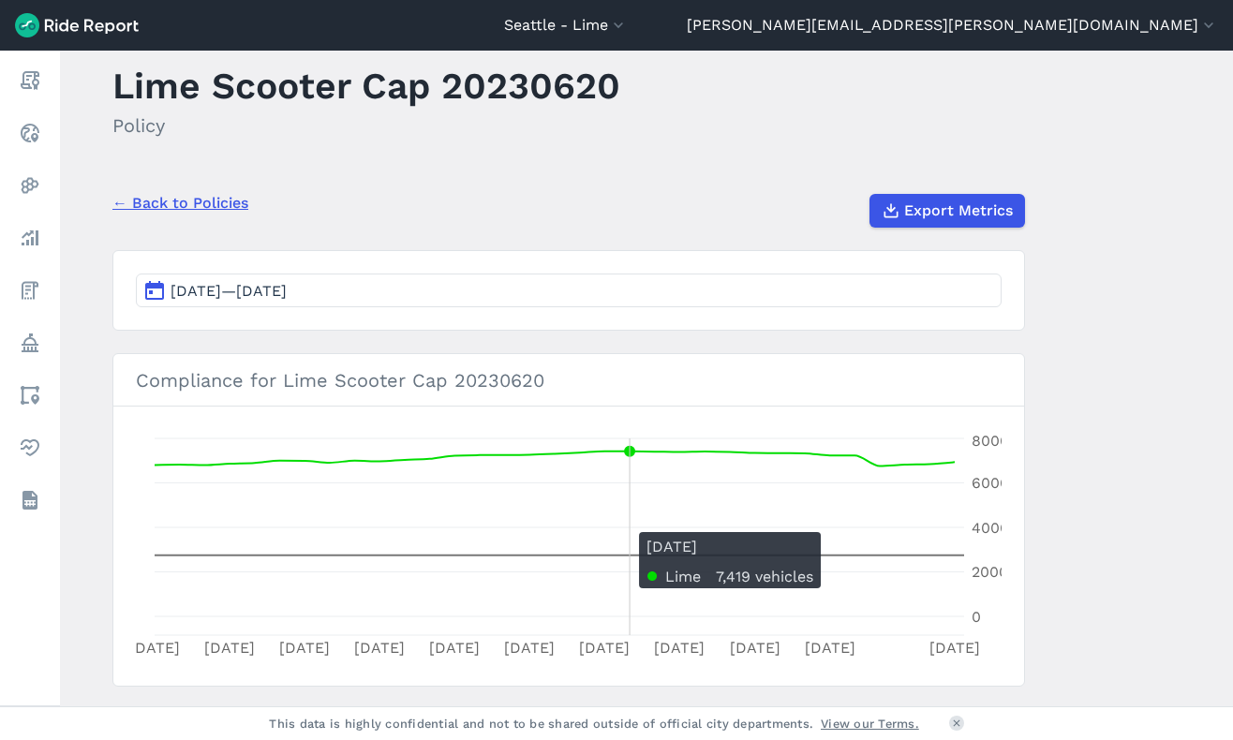
click at [631, 523] on icon "Sep 1 Sep 4 Sep 7 Sep 10 Sep 13 Sep 16 Sep 19 Sep 22 Sep 25 Sep 28 Oct 3 0 2000…" at bounding box center [569, 546] width 866 height 234
click at [862, 531] on icon "Sep 1 Sep 4 Sep 7 Sep 10 Sep 13 Sep 16 Sep 19 Sep 22 Sep 25 Sep 28 Oct 3 0 2000…" at bounding box center [569, 546] width 866 height 234
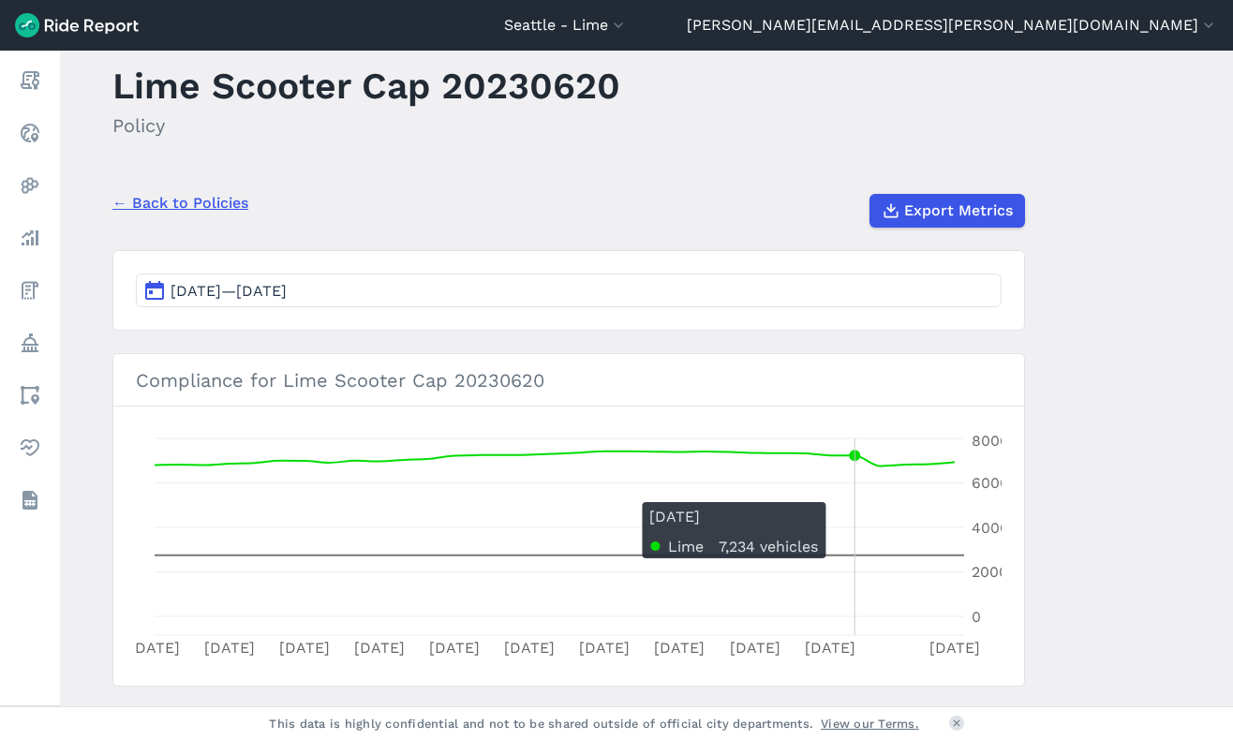
click at [851, 493] on icon "Sep 1 Sep 4 Sep 7 Sep 10 Sep 13 Sep 16 Sep 19 Sep 22 Sep 25 Sep 28 Oct 3 0 2000…" at bounding box center [569, 546] width 866 height 234
click at [845, 494] on icon "Sep 1 Sep 4 Sep 7 Sep 10 Sep 13 Sep 16 Sep 19 Sep 22 Sep 25 Sep 28 Oct 3 0 2000…" at bounding box center [569, 546] width 866 height 234
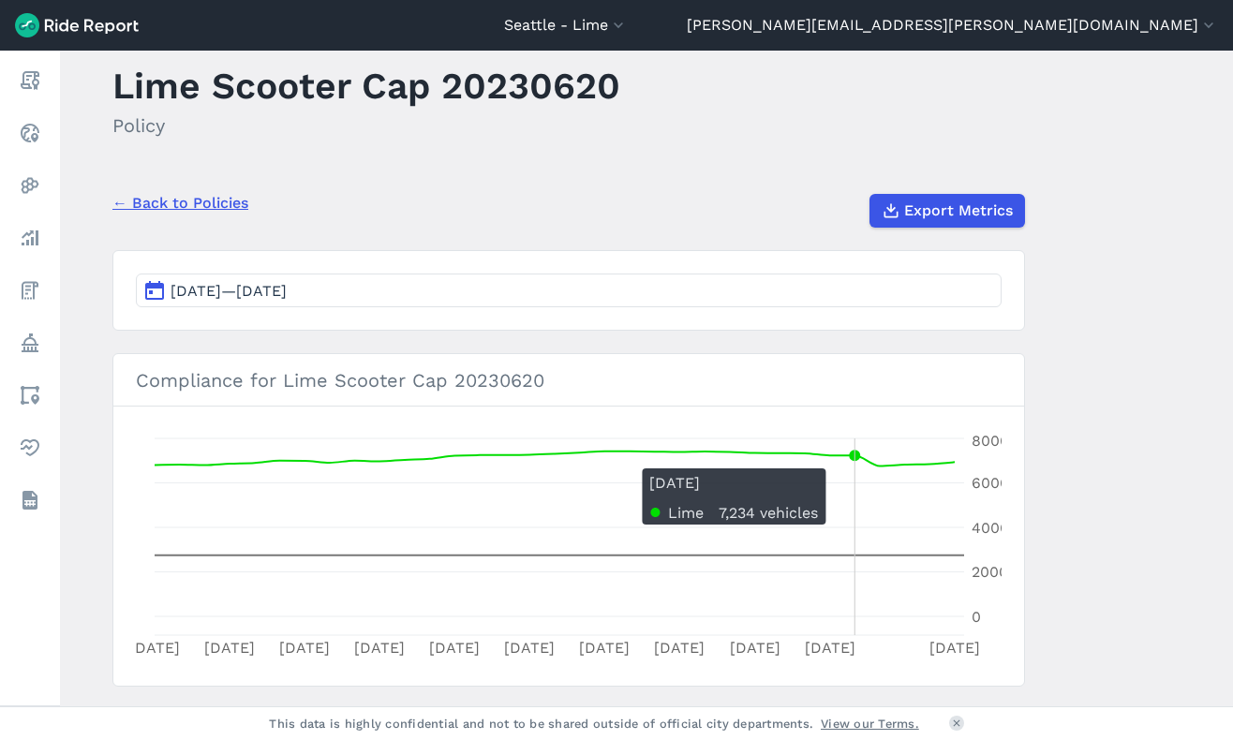
click at [846, 459] on icon "Sep 1 Sep 4 Sep 7 Sep 10 Sep 13 Sep 16 Sep 19 Sep 22 Sep 25 Sep 28 Oct 3 0 2000…" at bounding box center [569, 546] width 866 height 234
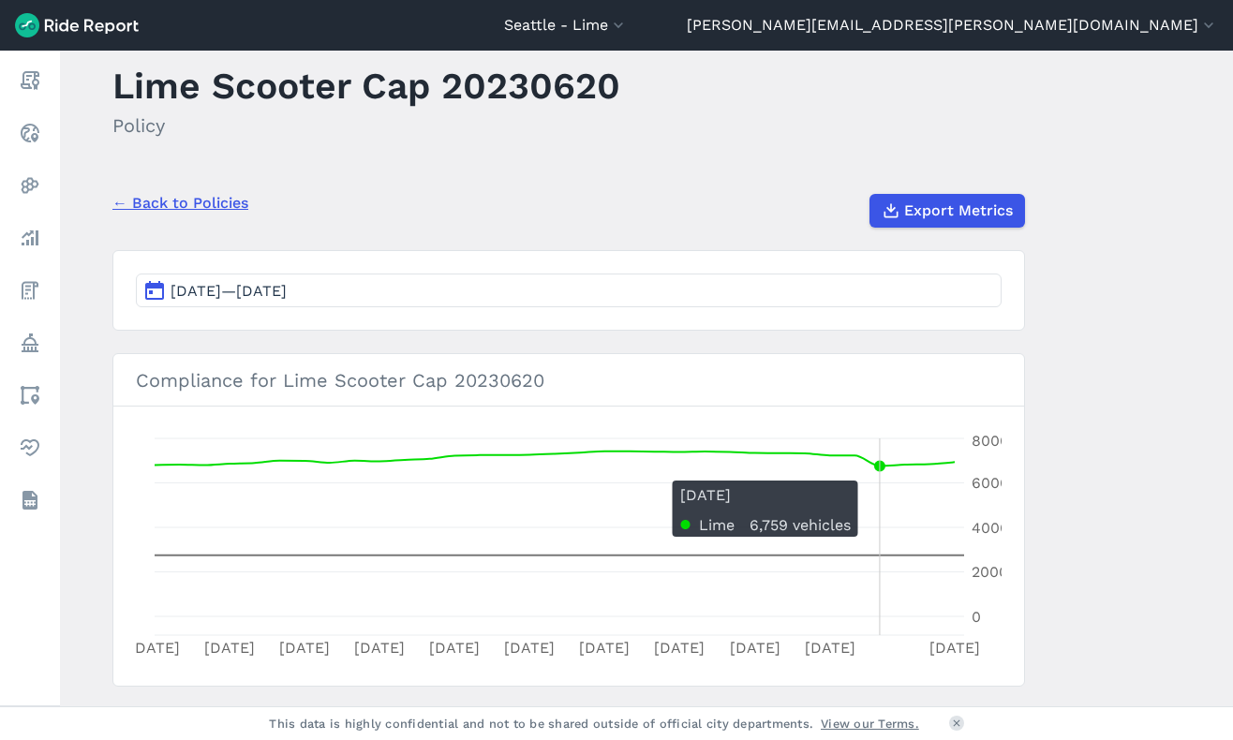
click at [870, 471] on icon "Sep 1 Sep 4 Sep 7 Sep 10 Sep 13 Sep 16 Sep 19 Sep 22 Sep 25 Sep 28 Oct 3 0 2000…" at bounding box center [569, 546] width 866 height 234
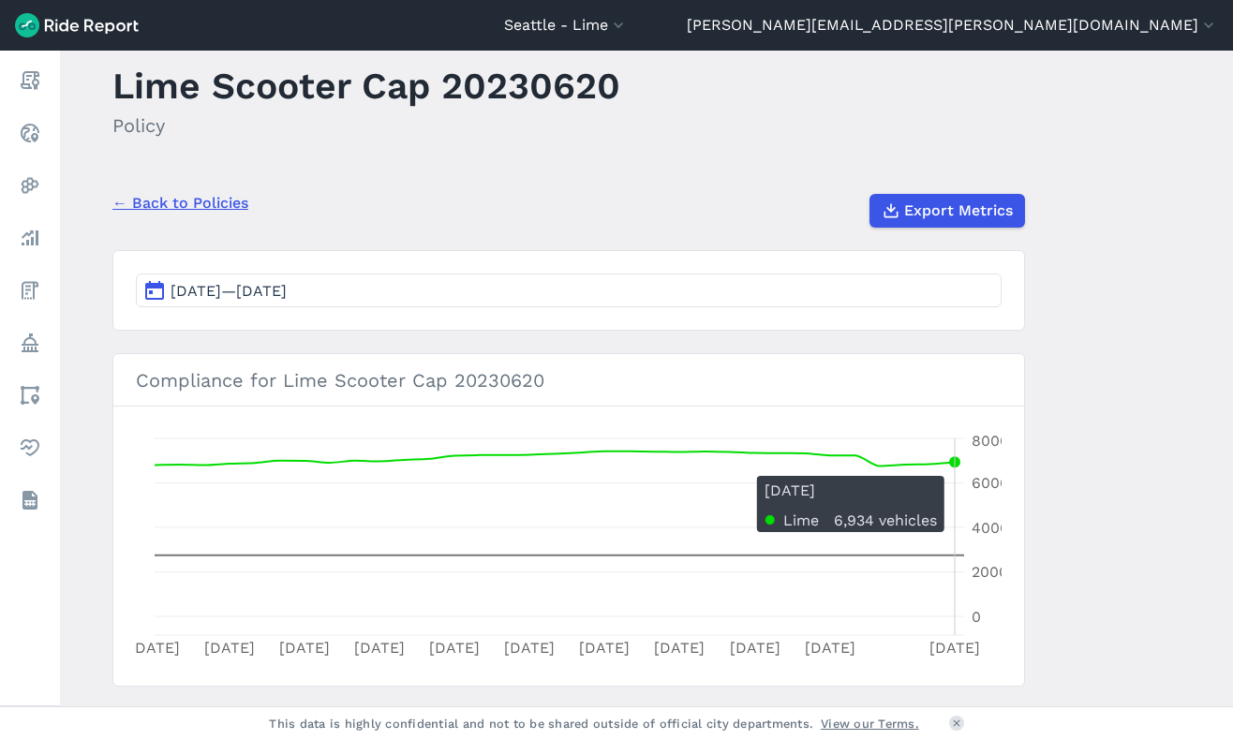
click at [957, 467] on icon "Sep 1 Sep 4 Sep 7 Sep 10 Sep 13 Sep 16 Sep 19 Sep 22 Sep 25 Sep 28 Oct 3 0 2000…" at bounding box center [569, 546] width 866 height 234
click at [951, 464] on circle at bounding box center [954, 461] width 7 height 7
click at [954, 469] on icon "Sep 1 Sep 4 Sep 7 Sep 10 Sep 13 Sep 16 Sep 19 Sep 22 Sep 25 Sep 28 Oct 3 0 2000…" at bounding box center [569, 546] width 866 height 234
click at [954, 462] on circle at bounding box center [954, 461] width 7 height 7
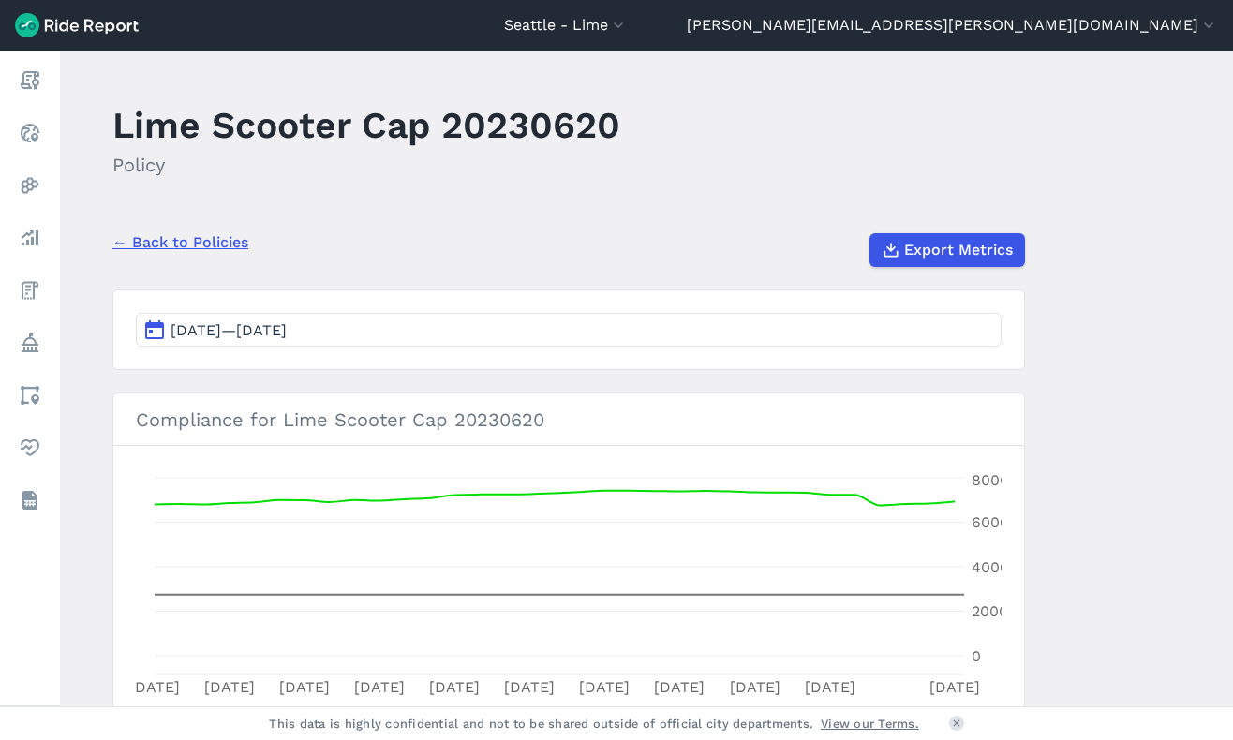
click at [70, 23] on img at bounding box center [77, 25] width 124 height 24
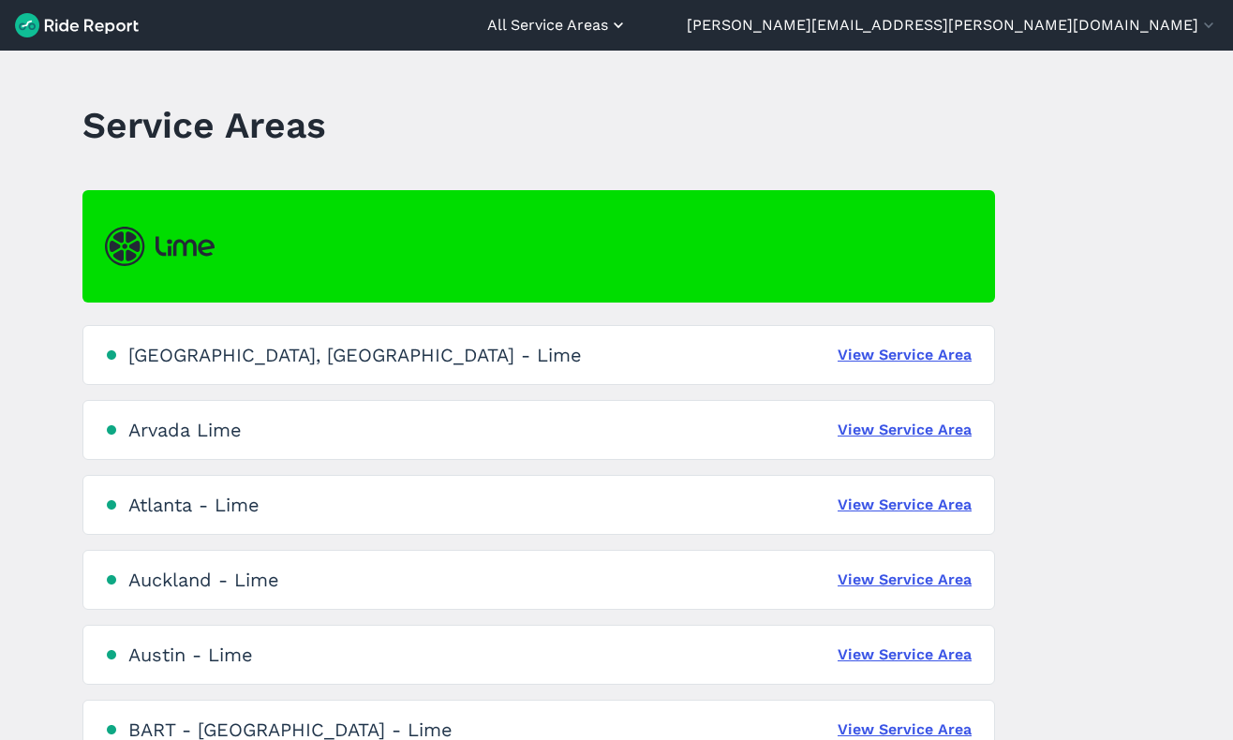
click at [628, 19] on button "All Service Areas" at bounding box center [557, 25] width 141 height 22
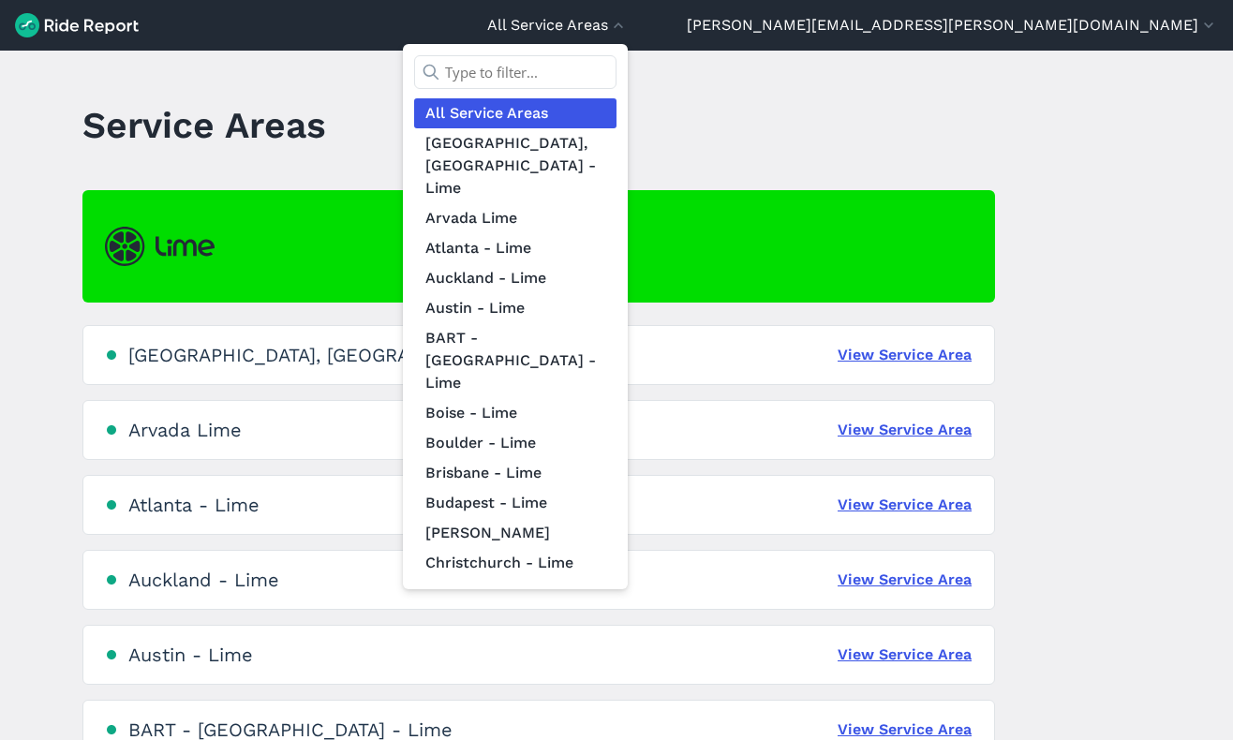
click at [617, 68] on input "text" at bounding box center [515, 72] width 202 height 34
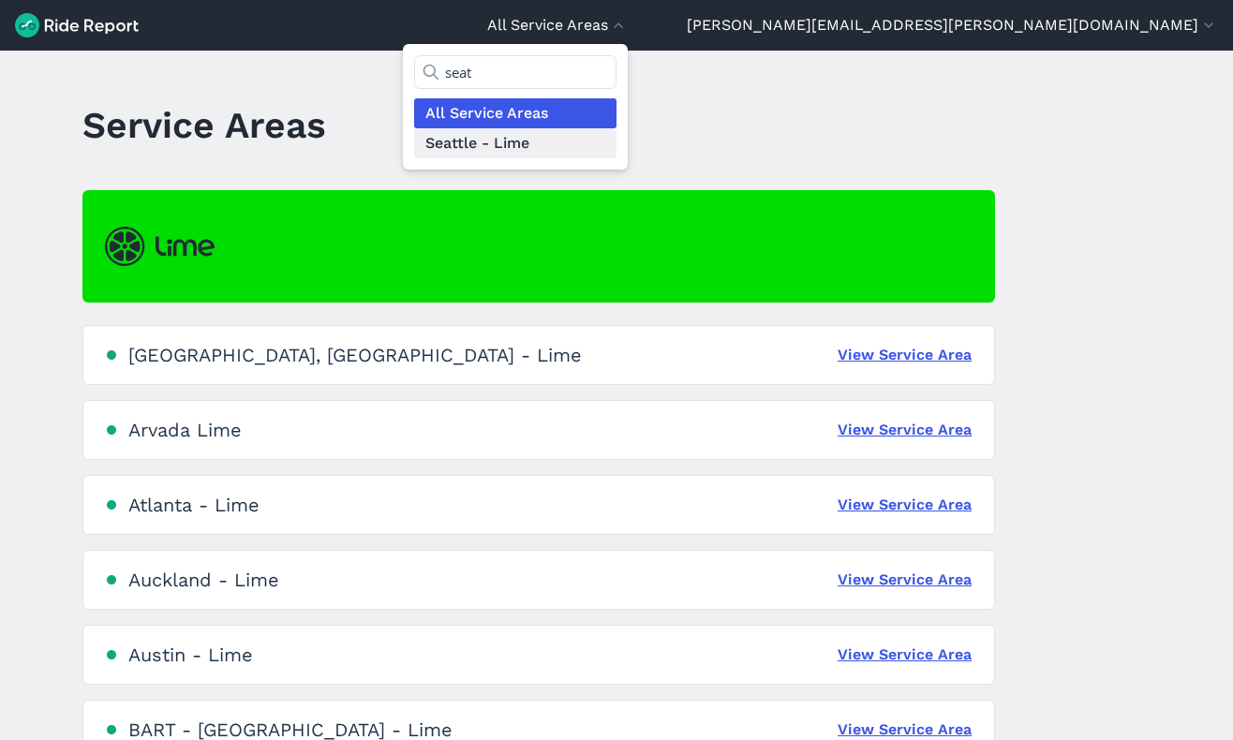
type input "seat"
click at [617, 146] on link "Seattle - Lime" at bounding box center [515, 143] width 202 height 30
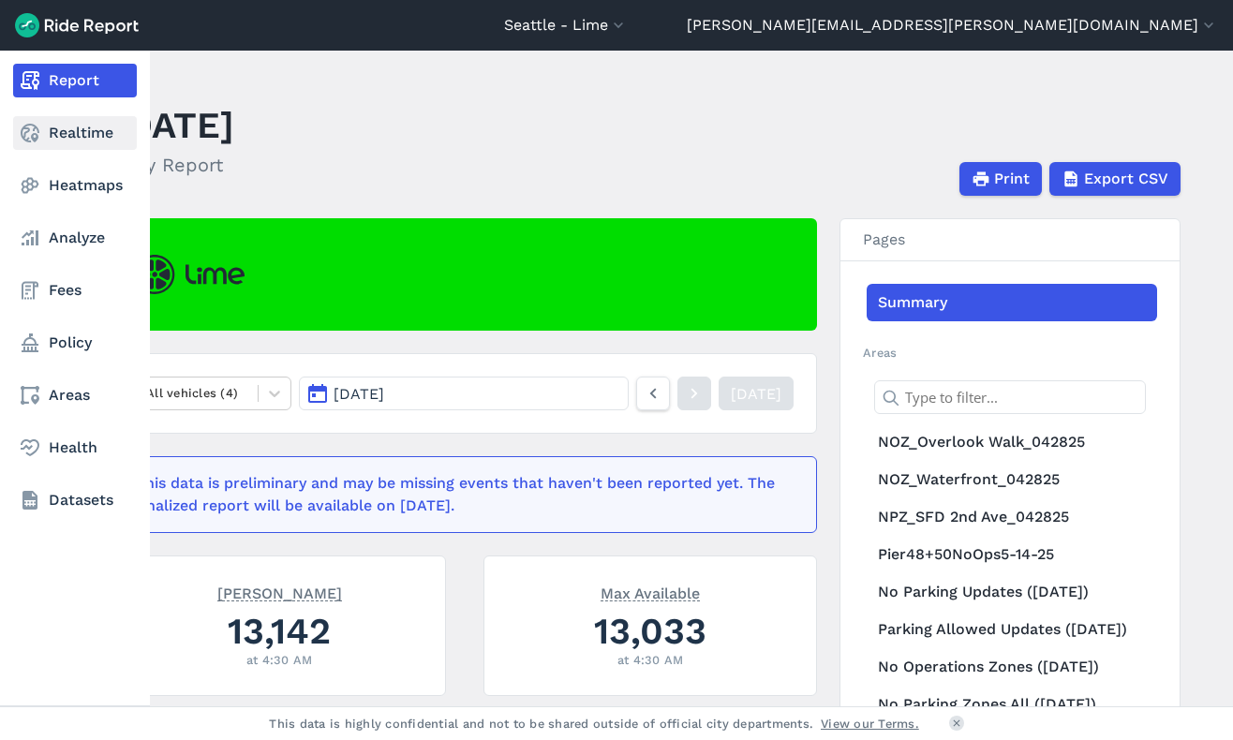
click at [70, 122] on link "Realtime" at bounding box center [75, 133] width 124 height 34
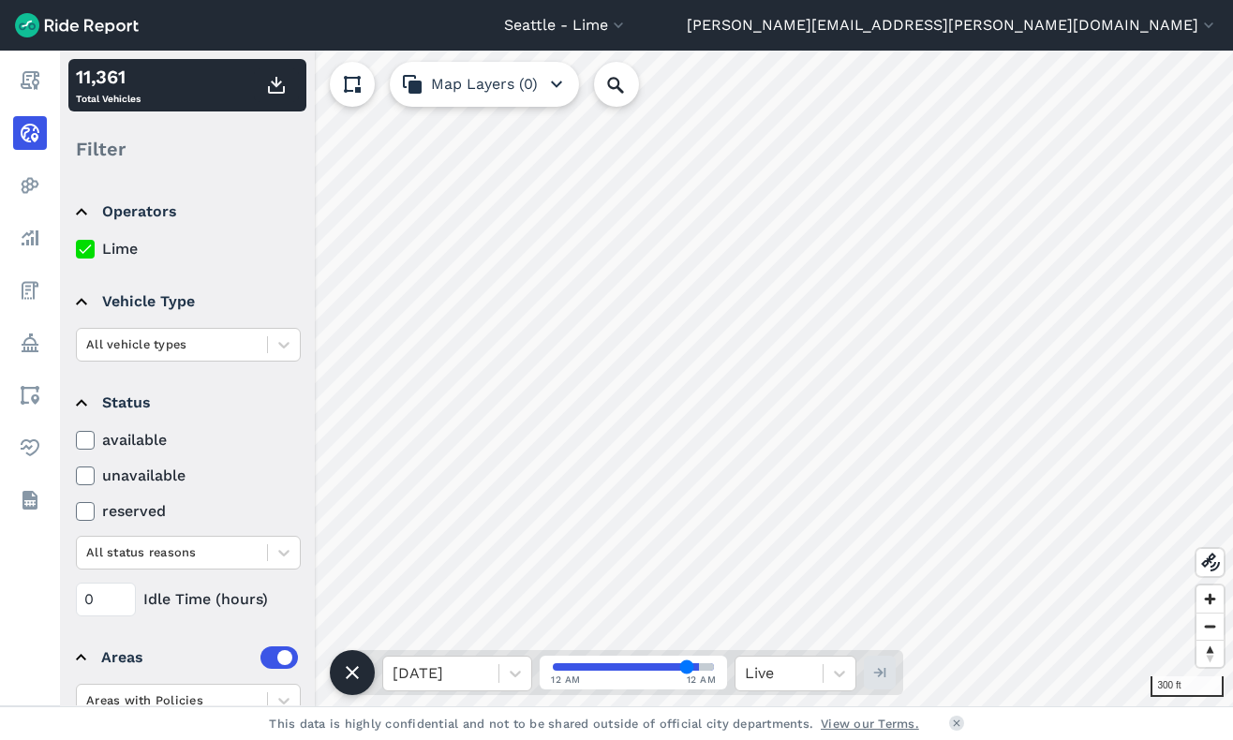
type input "83"
drag, startPoint x: 687, startPoint y: 663, endPoint x: 703, endPoint y: 663, distance: 16.0
click at [703, 663] on input "range" at bounding box center [633, 666] width 161 height 7
